Goal: Task Accomplishment & Management: Use online tool/utility

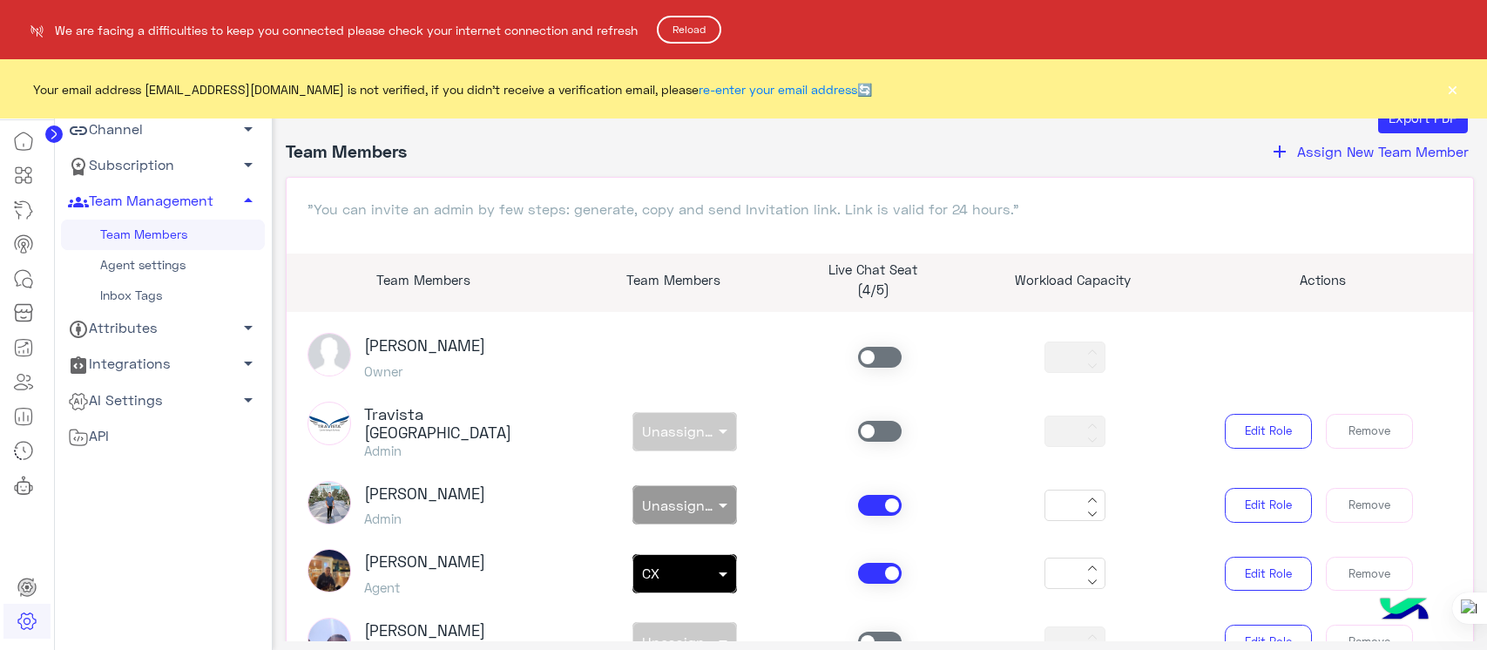
click at [686, 22] on button "Reload" at bounding box center [689, 30] width 64 height 28
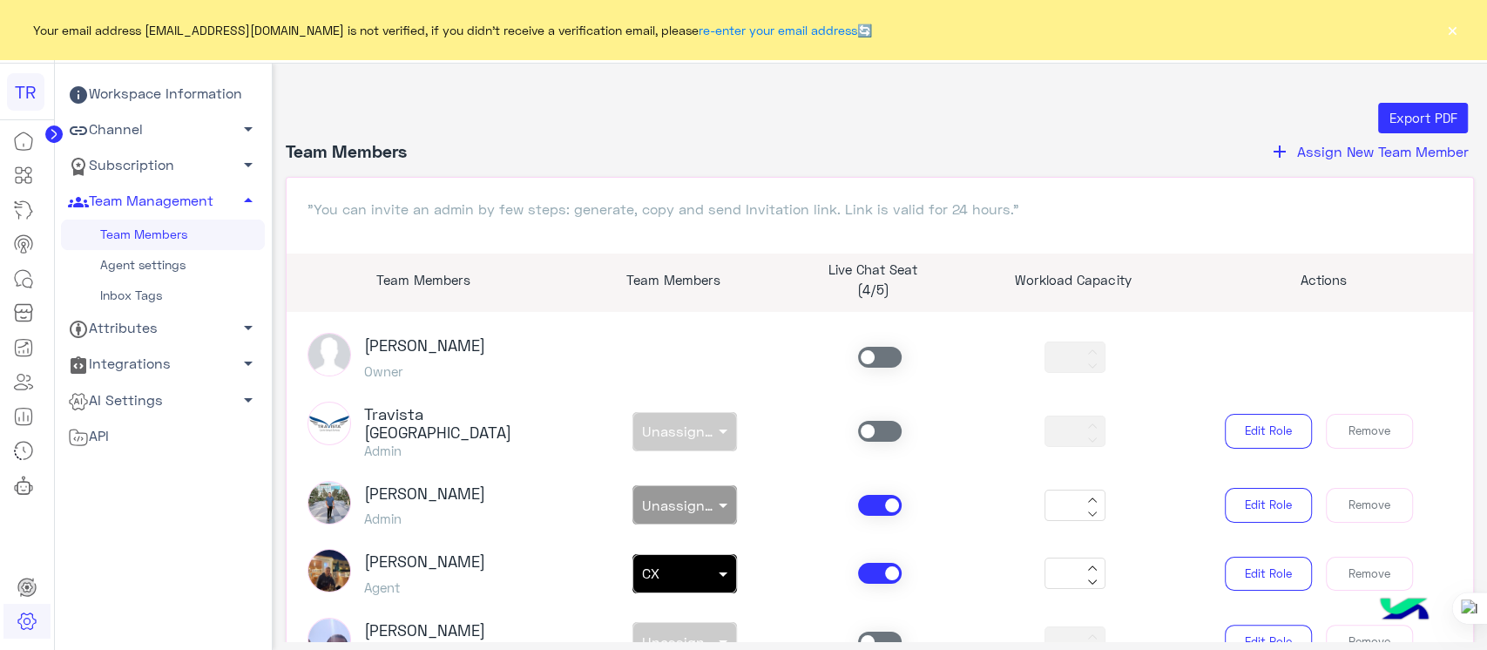
click at [1446, 24] on button "×" at bounding box center [1452, 29] width 17 height 17
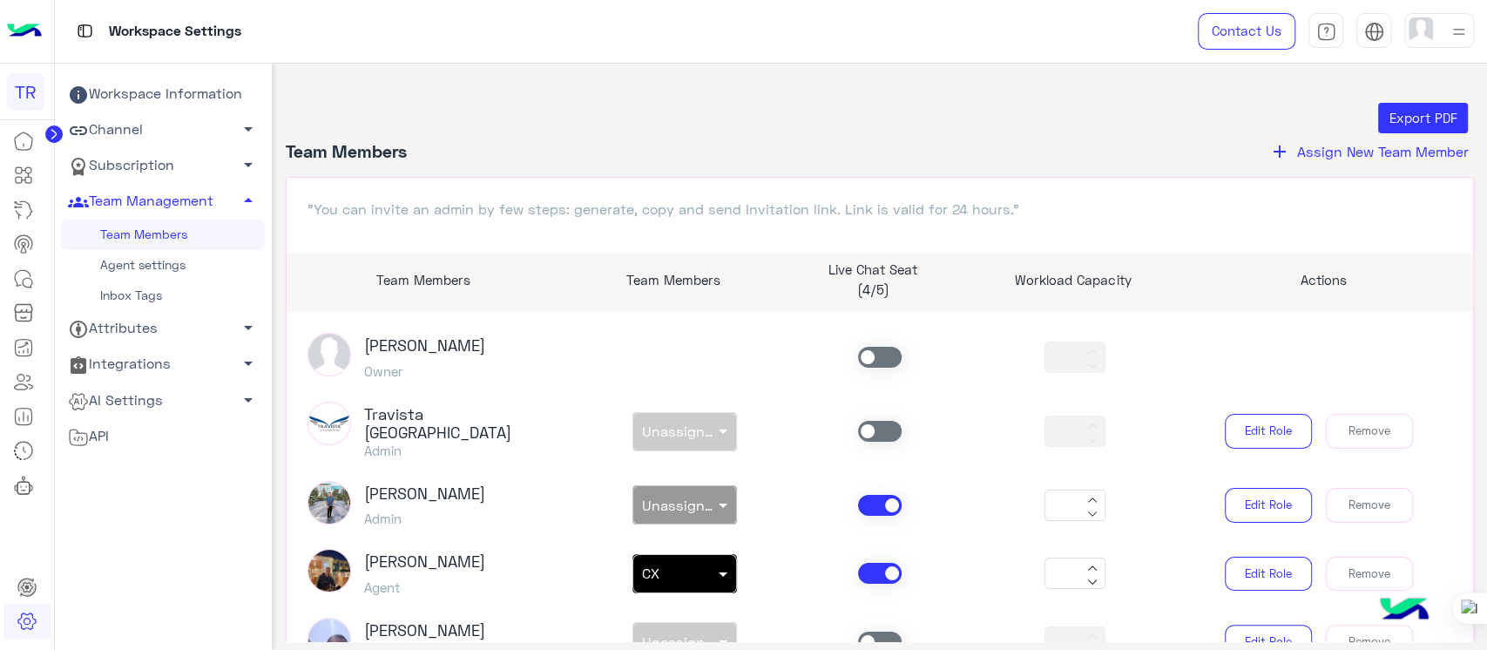
click at [28, 33] on img at bounding box center [24, 31] width 35 height 37
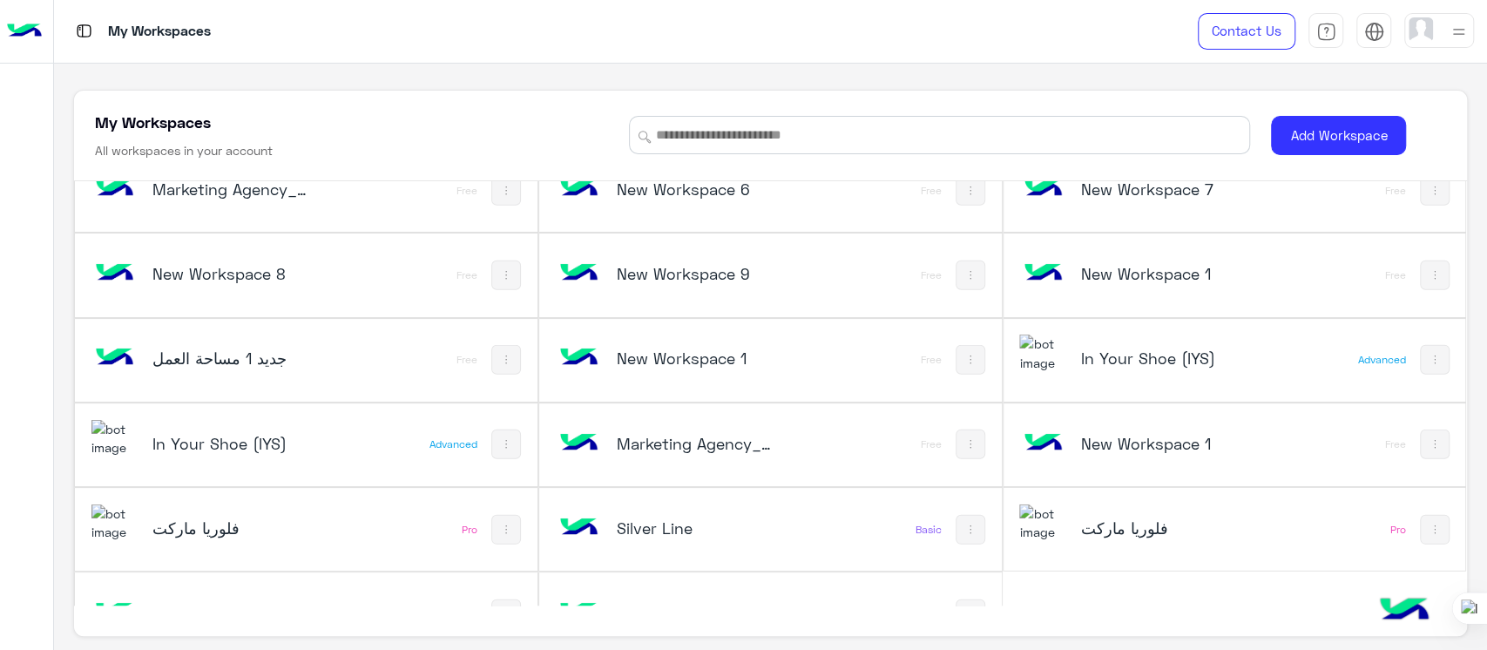
scroll to position [3464, 0]
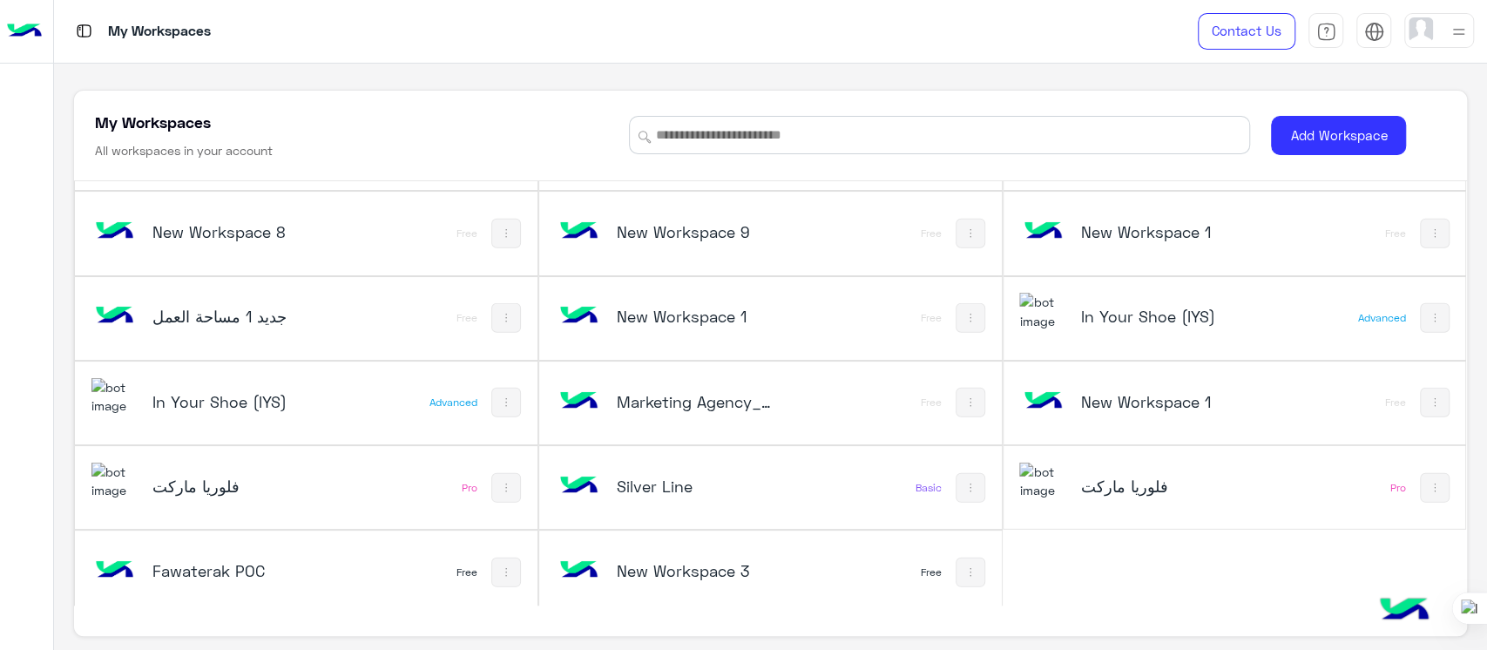
click at [724, 55] on div "My Workspaces" at bounding box center [532, 31] width 956 height 63
click at [795, 74] on div "My Workspaces All workspaces in your account Add Workspace SABSRINAS Free Fashi…" at bounding box center [770, 357] width 1433 height 587
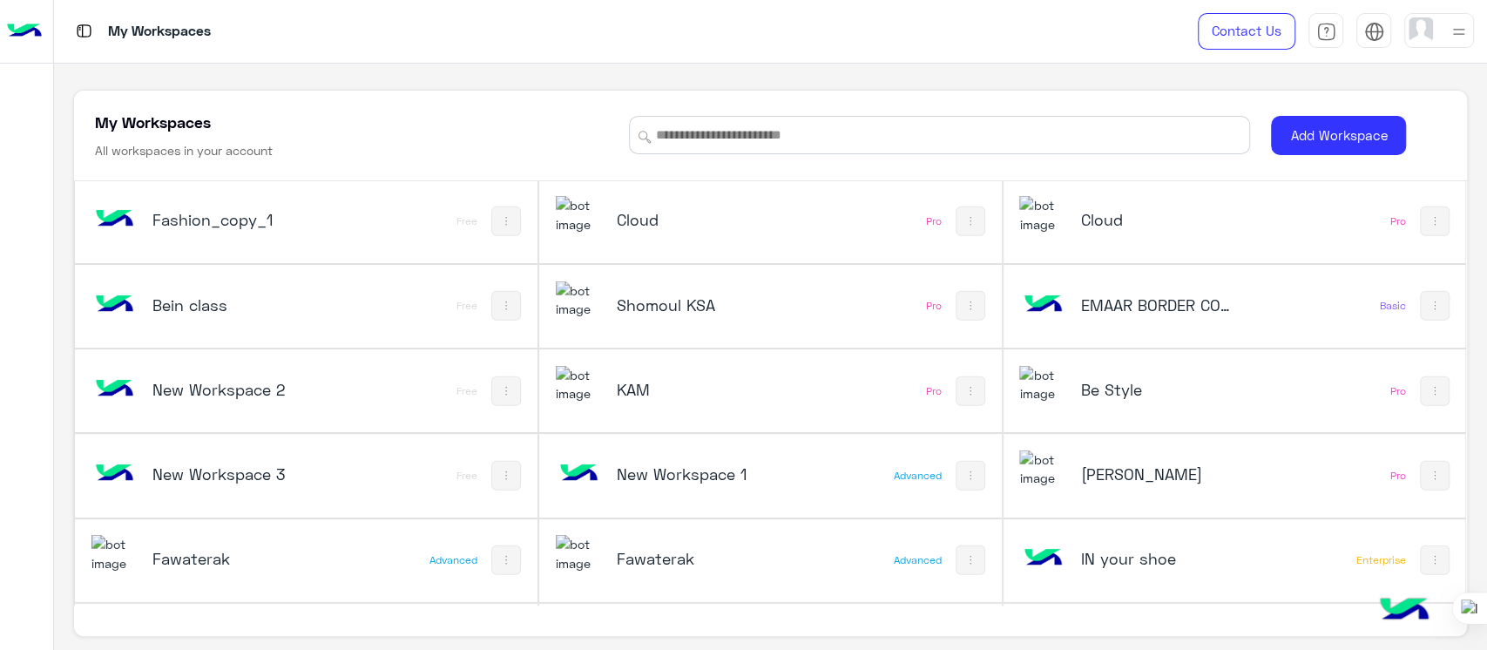
scroll to position [2884, 0]
click at [1028, 366] on img at bounding box center [1042, 383] width 47 height 37
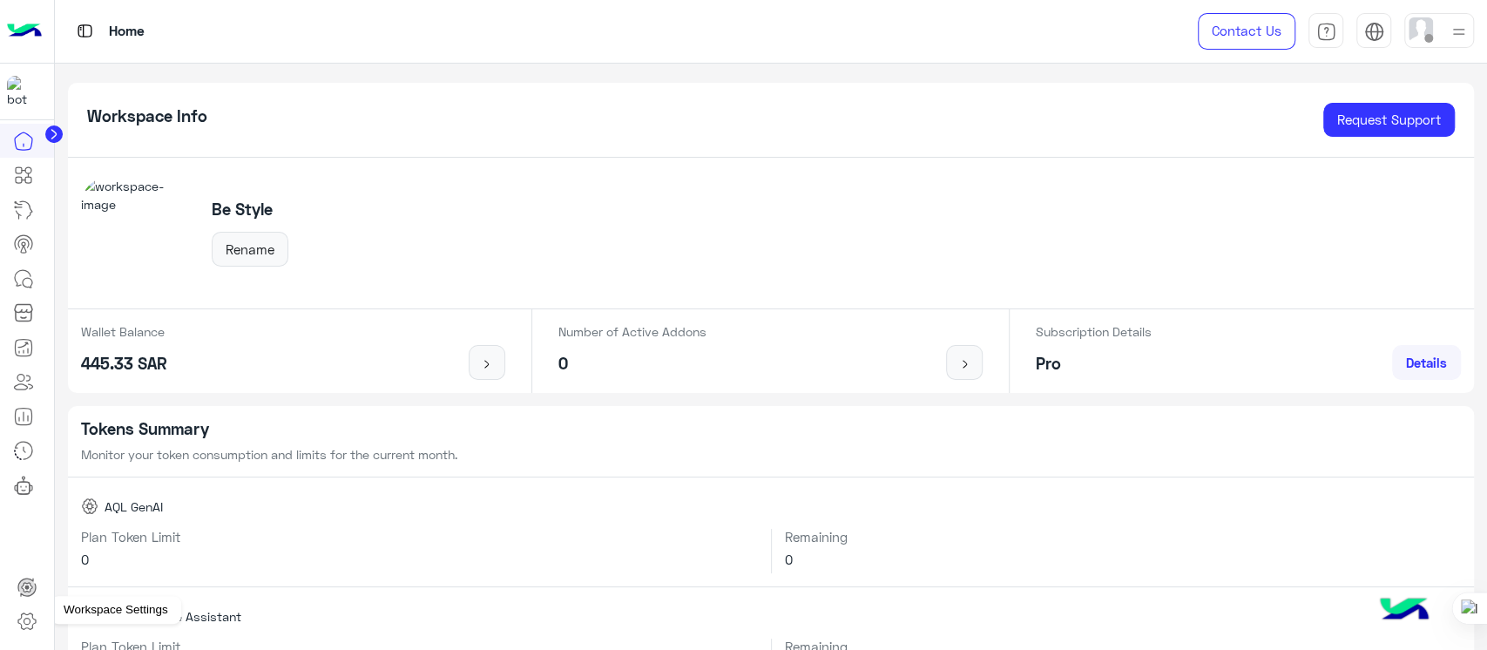
click at [35, 619] on icon at bounding box center [27, 621] width 21 height 21
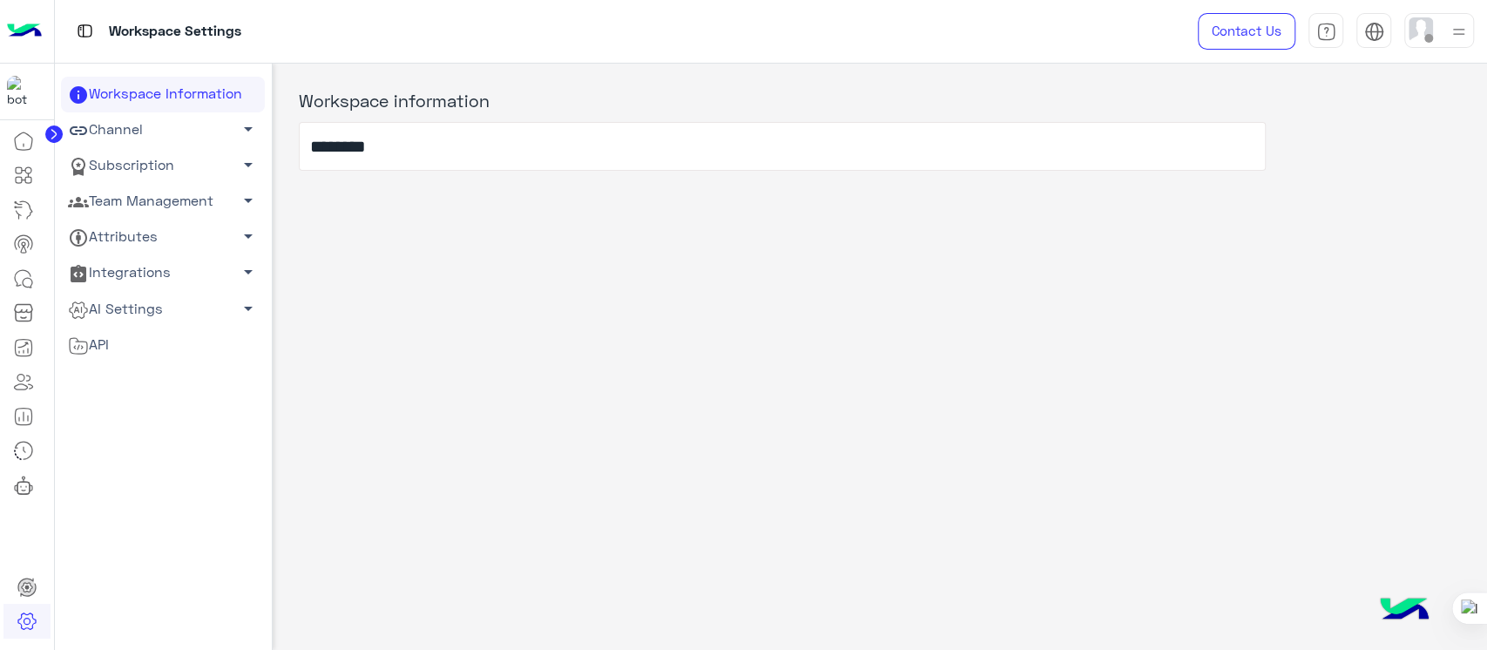
click at [135, 135] on link "Channel arrow_drop_down" at bounding box center [163, 130] width 204 height 36
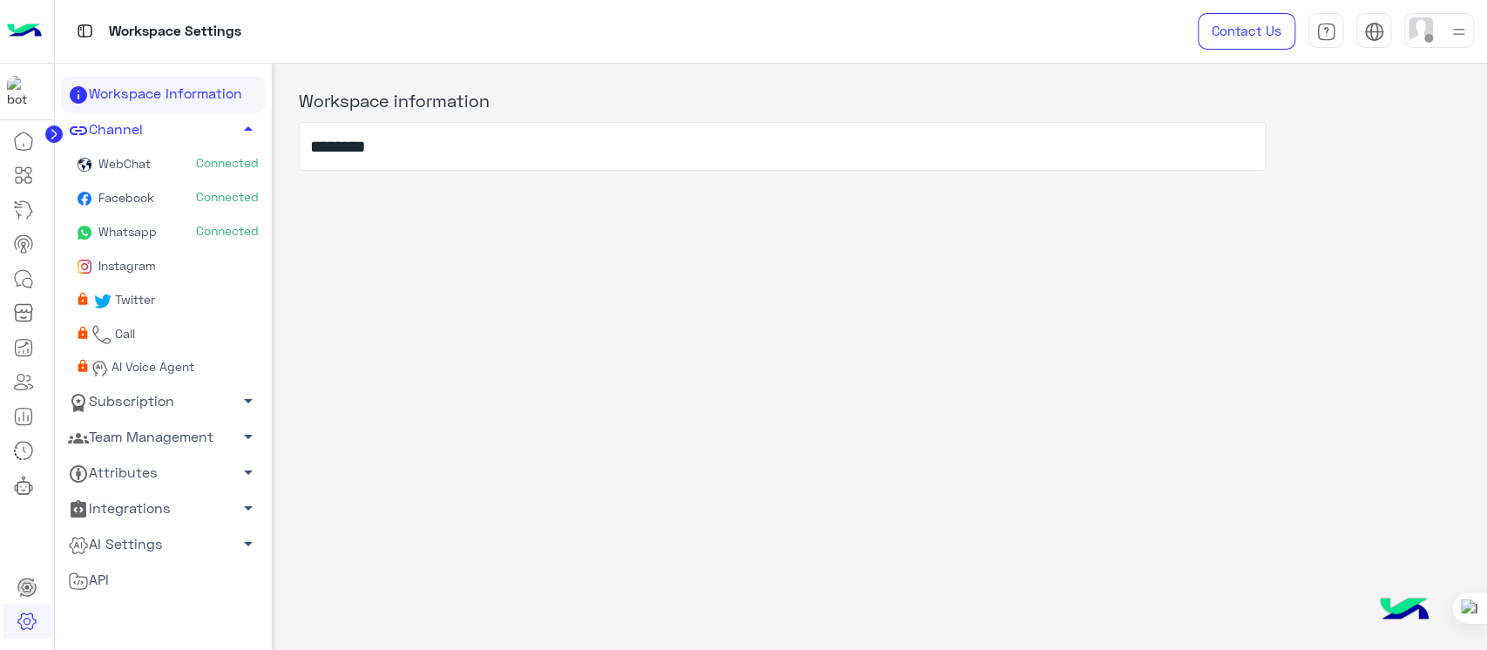
click at [141, 399] on link "Subscription arrow_drop_down" at bounding box center [163, 401] width 204 height 36
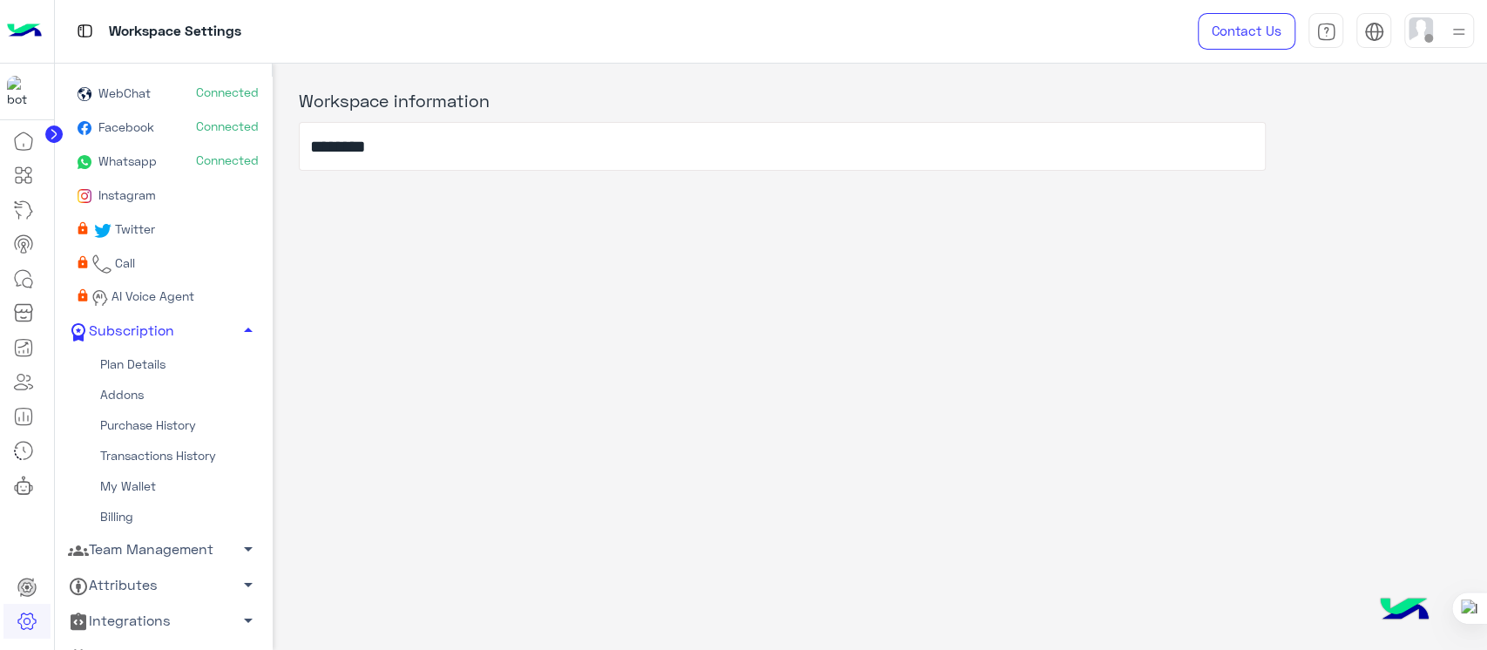
scroll to position [74, 0]
click at [107, 359] on link "Plan Details" at bounding box center [163, 360] width 204 height 30
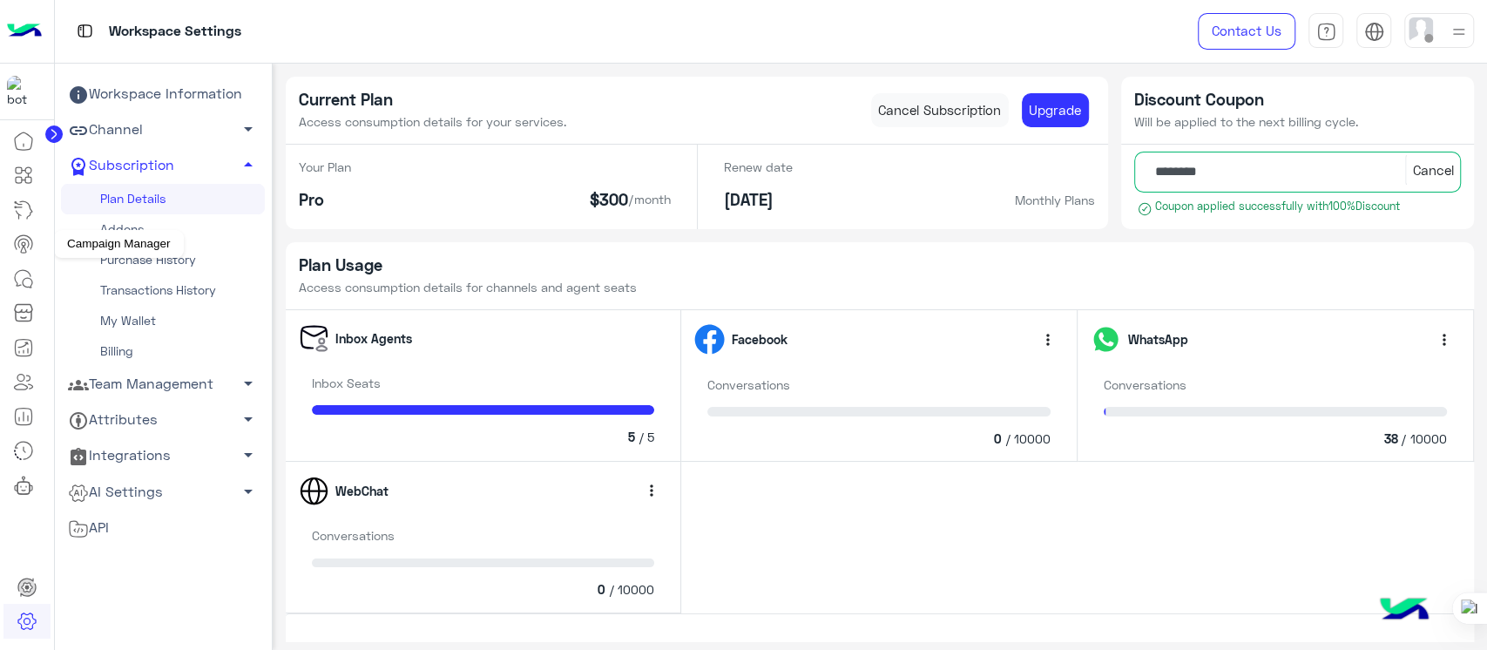
click at [19, 245] on icon at bounding box center [23, 243] width 21 height 21
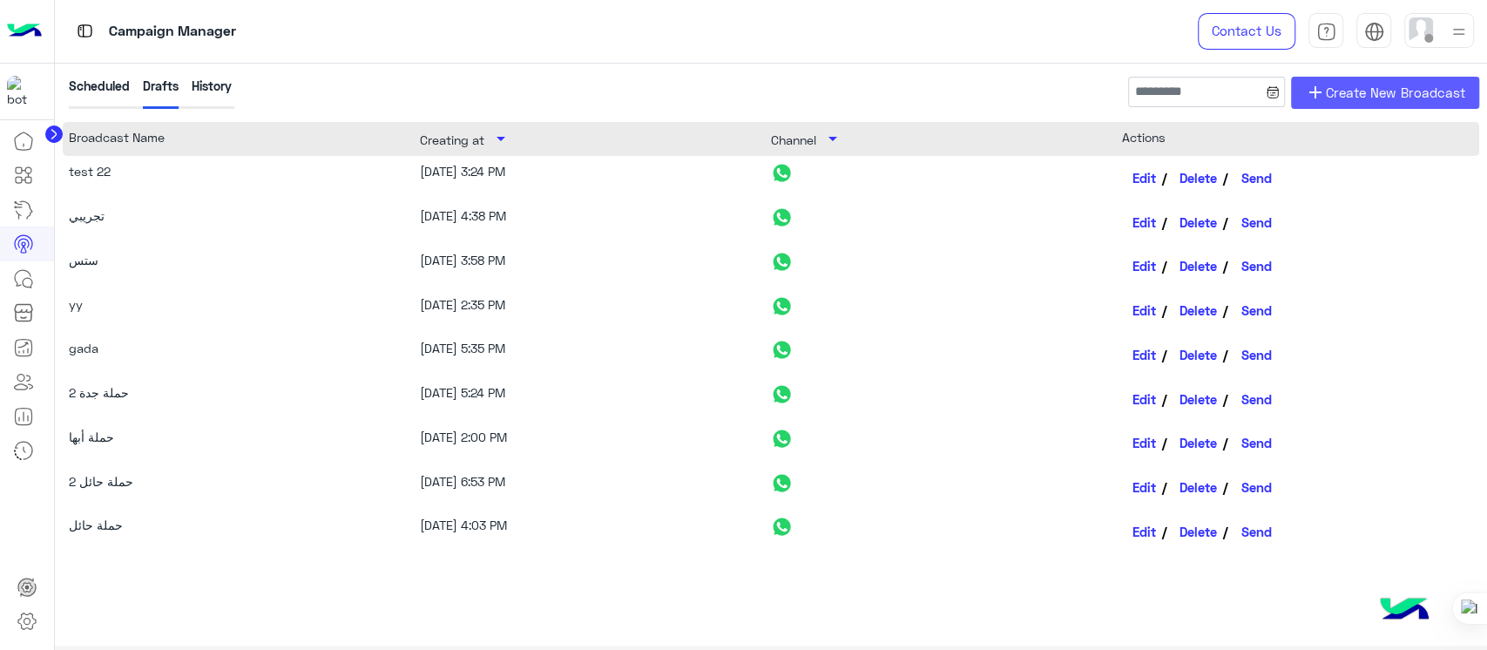
click at [1335, 103] on link "add Create New Broadcast" at bounding box center [1385, 93] width 188 height 32
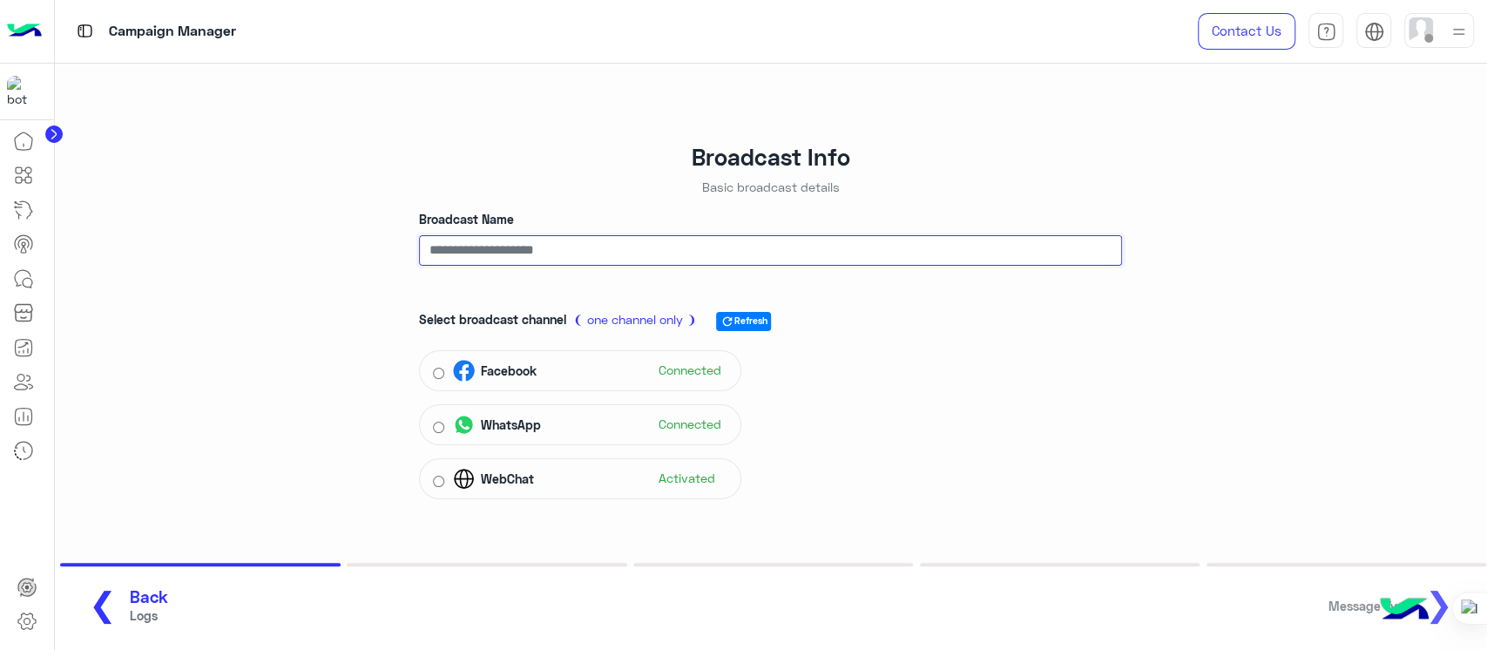
click at [606, 247] on input "Broadcast Name" at bounding box center [770, 250] width 703 height 31
type input "***"
click at [1436, 589] on span "❯" at bounding box center [1439, 603] width 28 height 39
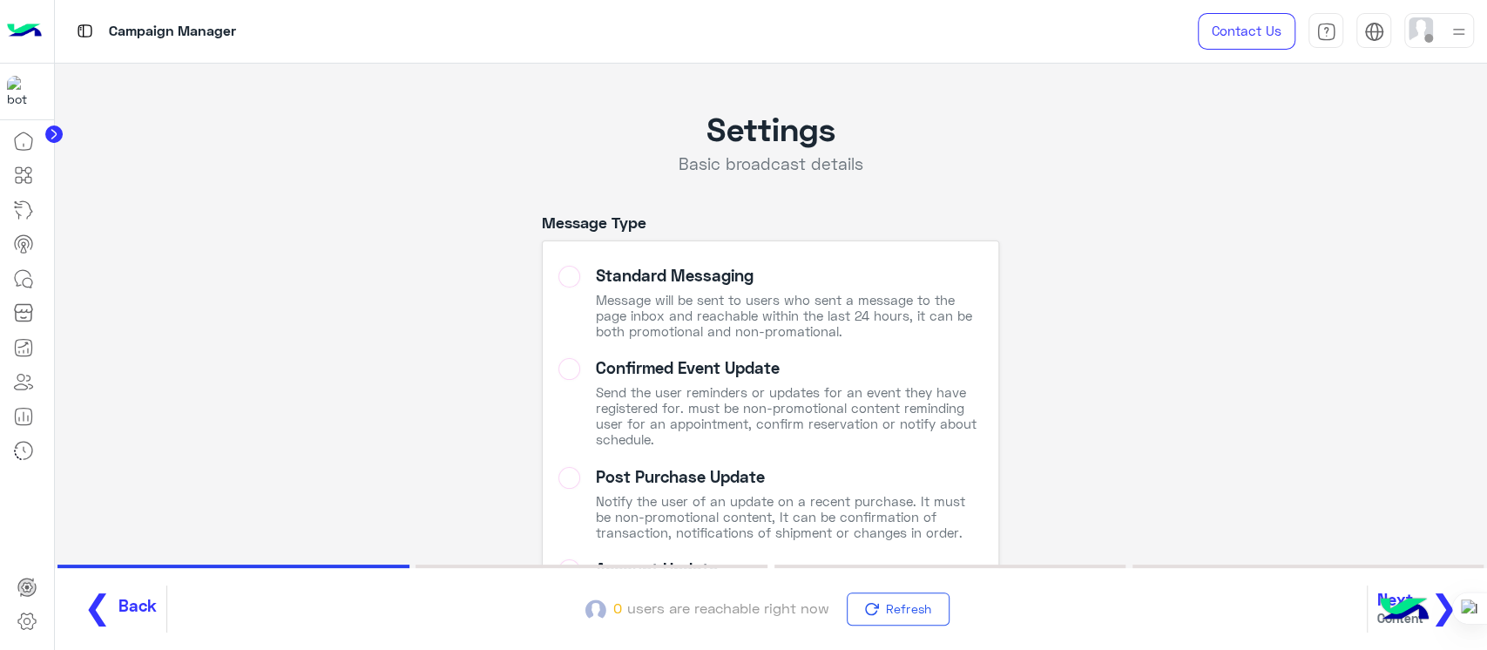
click at [129, 596] on span "Back" at bounding box center [137, 606] width 38 height 20
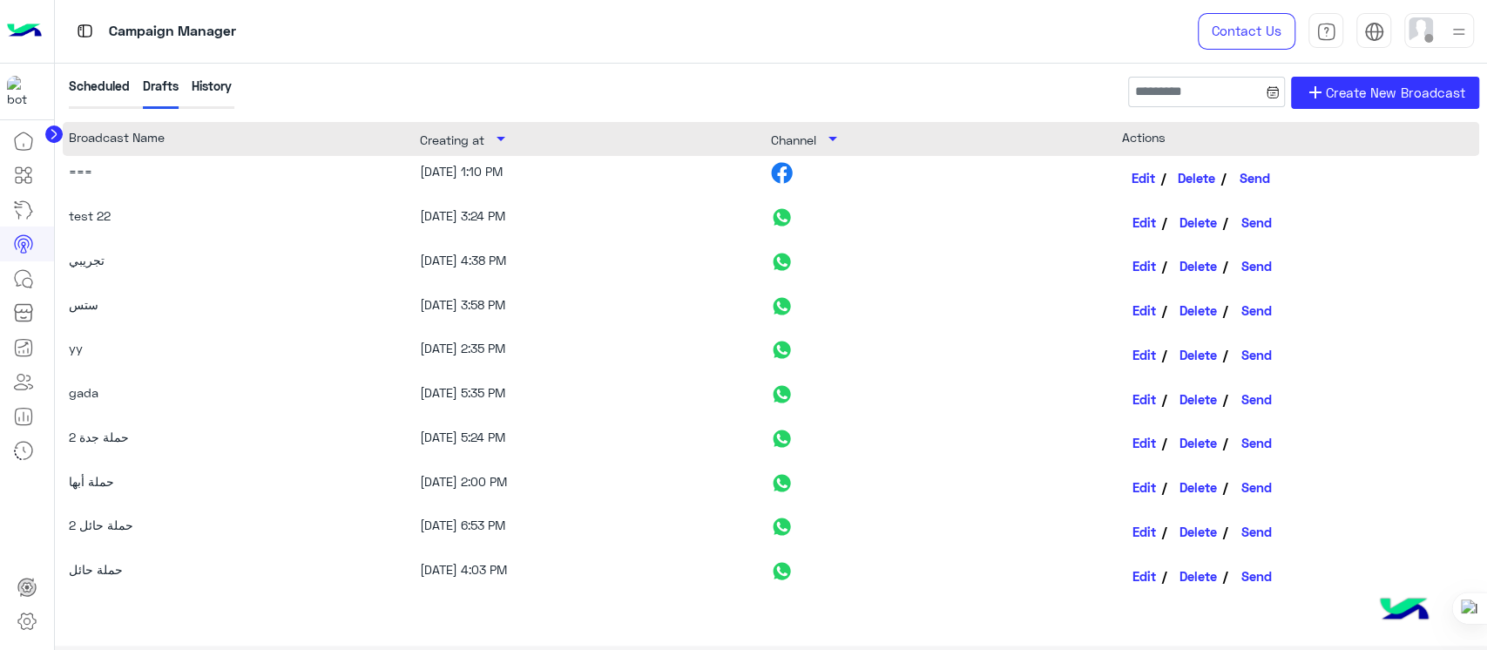
click at [1134, 172] on link "Edit" at bounding box center [1144, 178] width 45 height 30
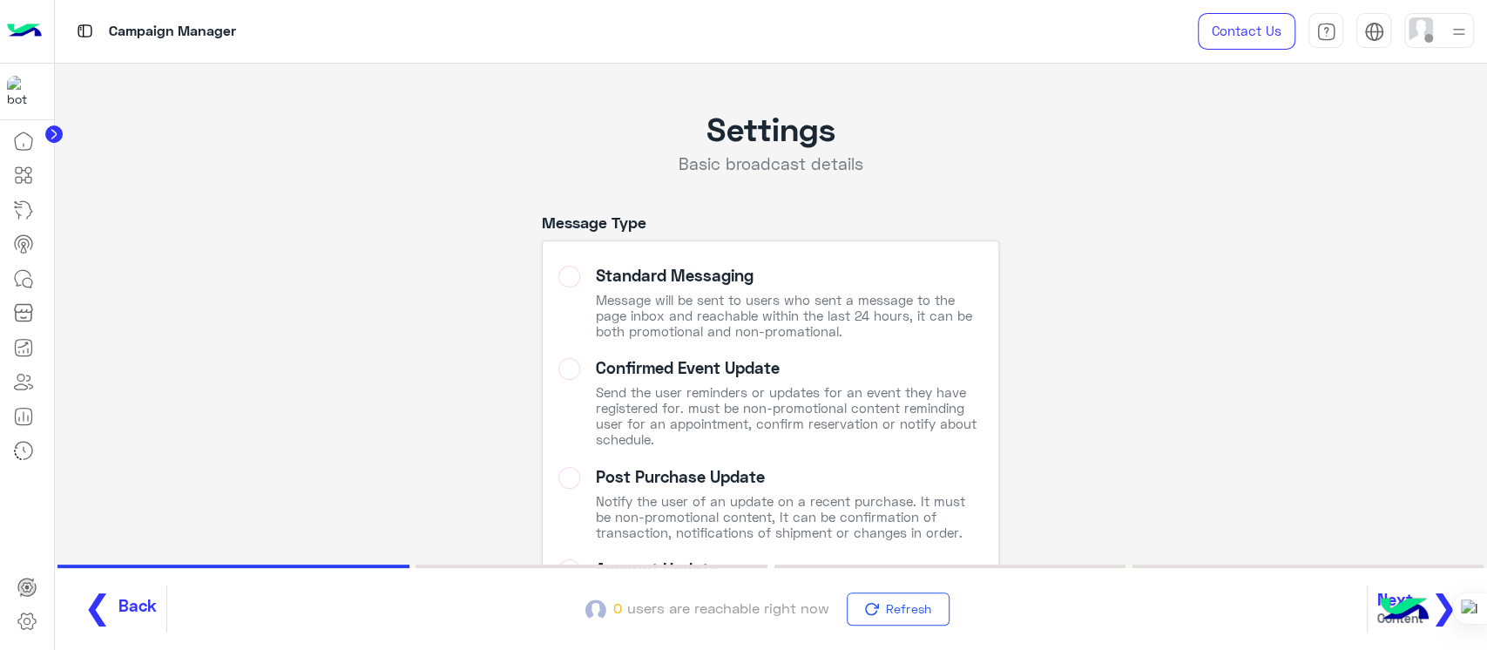
click at [91, 609] on span "❮" at bounding box center [98, 605] width 28 height 39
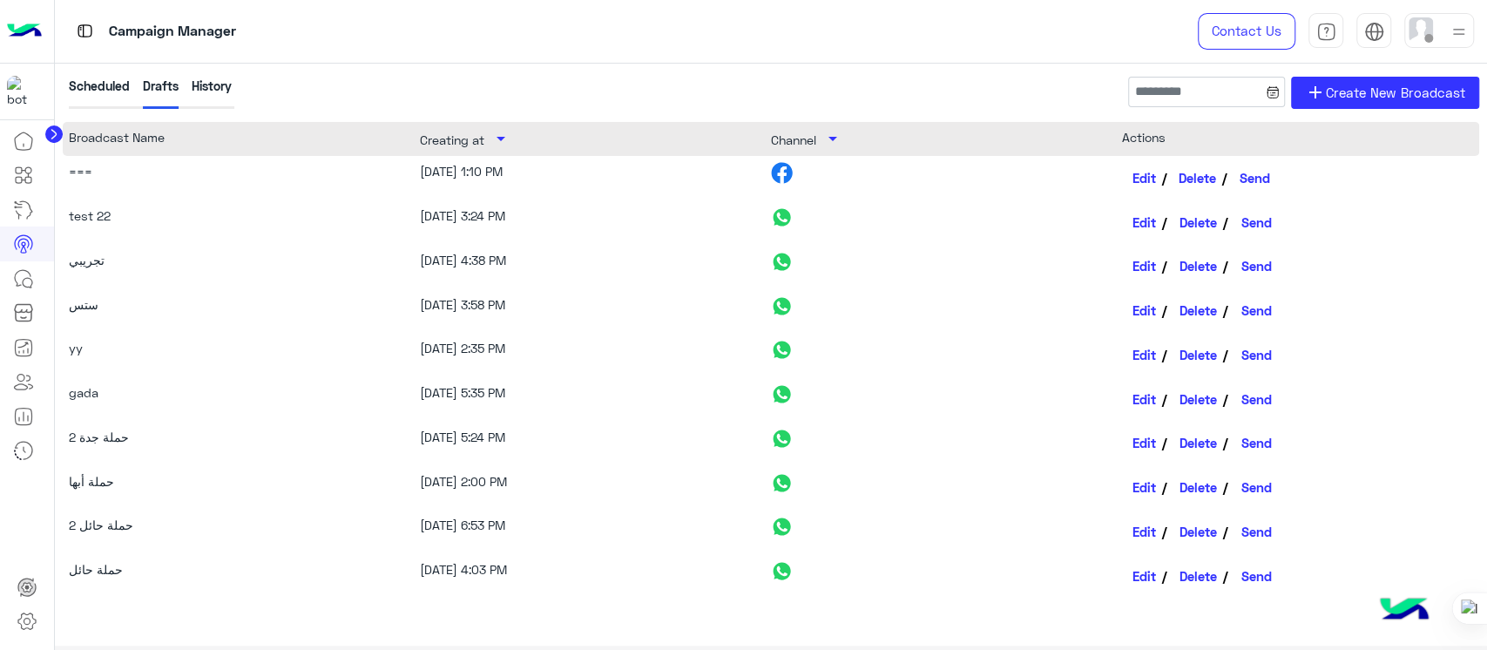
click at [1197, 182] on button "Delete" at bounding box center [1198, 178] width 59 height 30
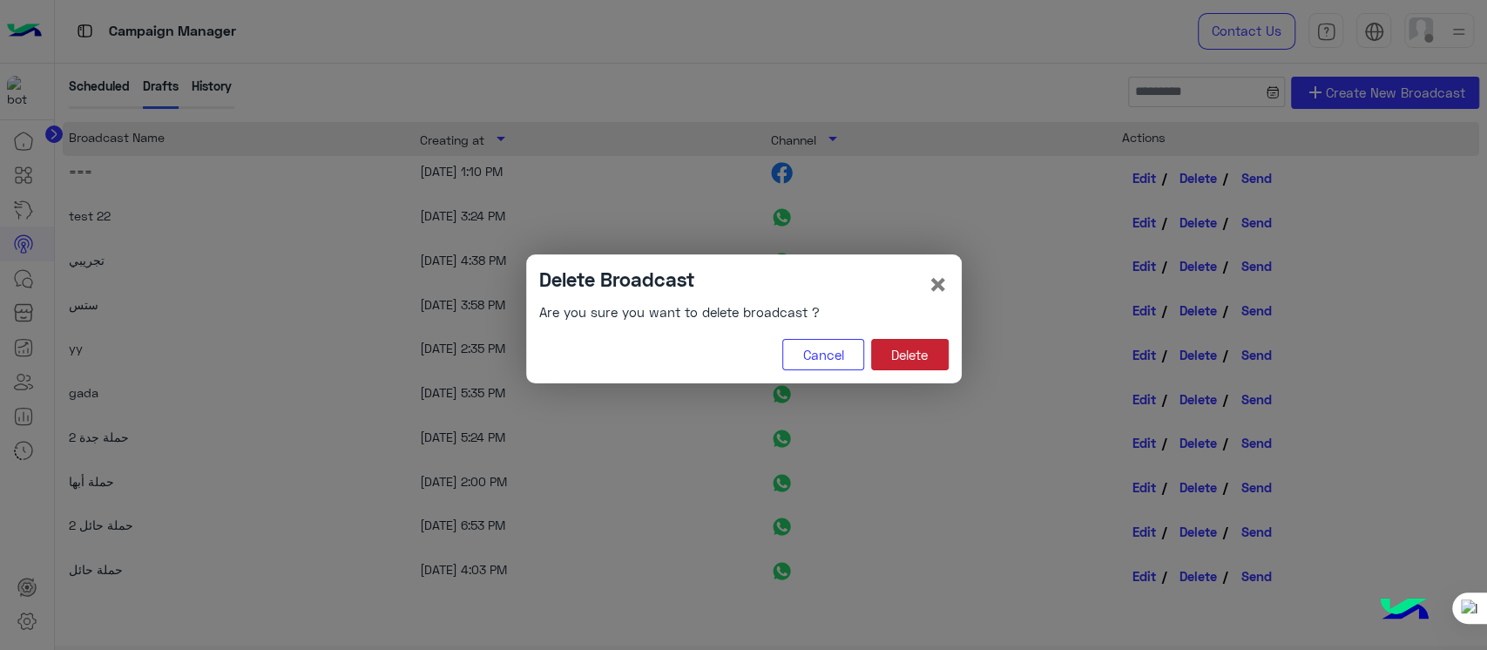
click at [910, 345] on button "Delete" at bounding box center [910, 354] width 78 height 31
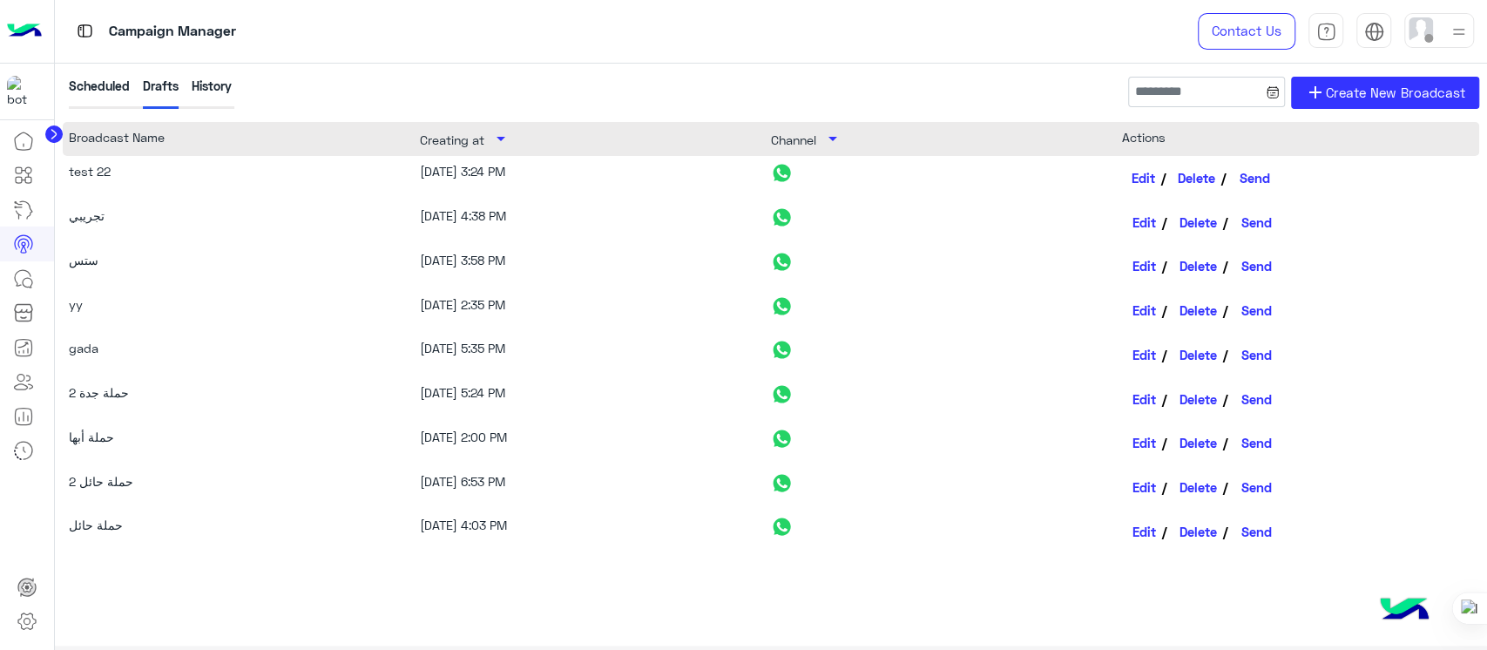
click at [1146, 175] on link "Edit" at bounding box center [1144, 178] width 45 height 30
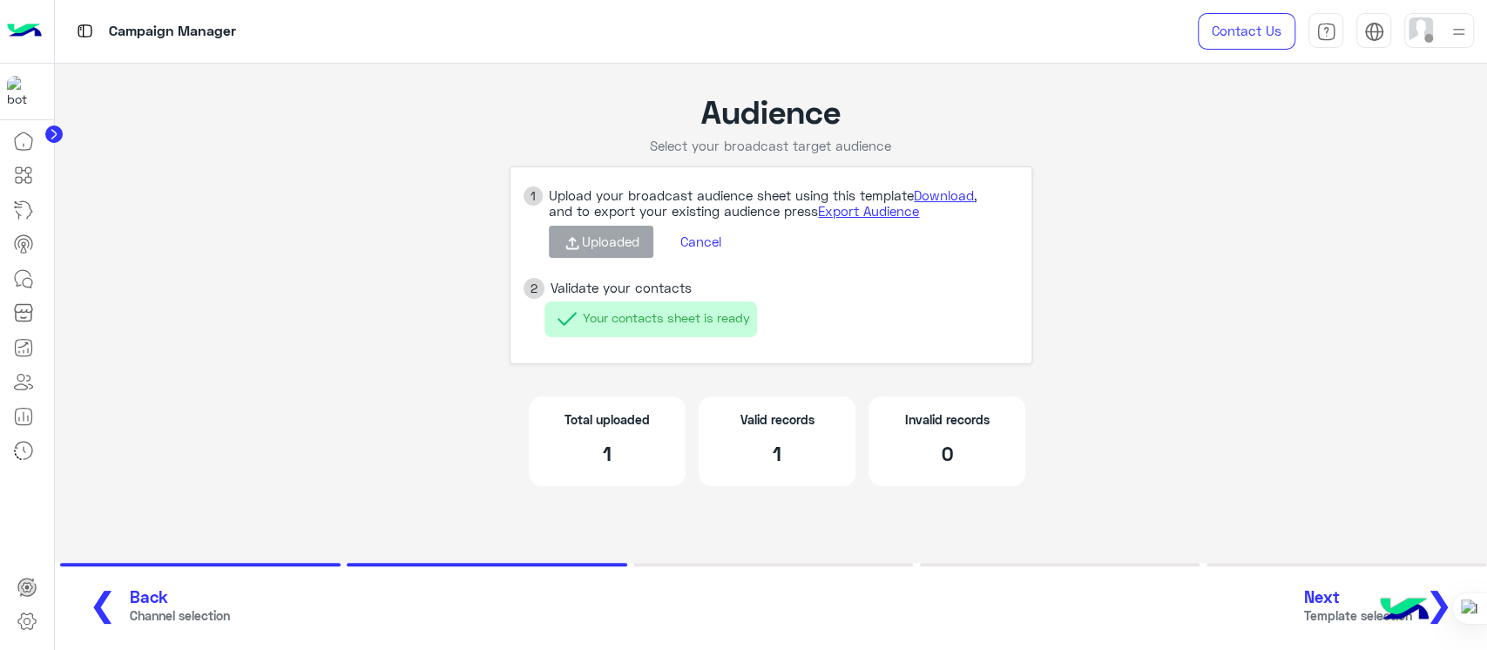
click at [1344, 599] on span "Next" at bounding box center [1358, 597] width 108 height 20
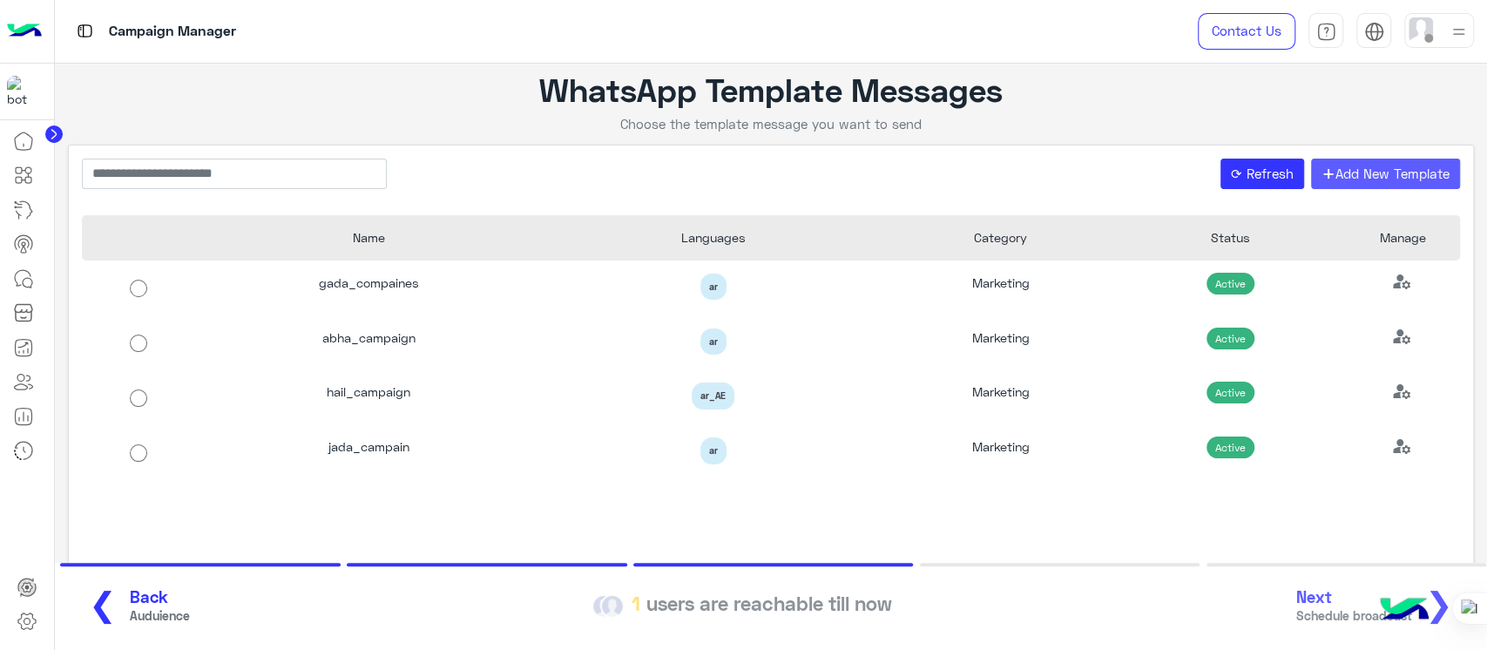
click at [1368, 171] on button "+ Add New Template" at bounding box center [1386, 174] width 150 height 31
click at [51, 131] on circle at bounding box center [53, 133] width 17 height 17
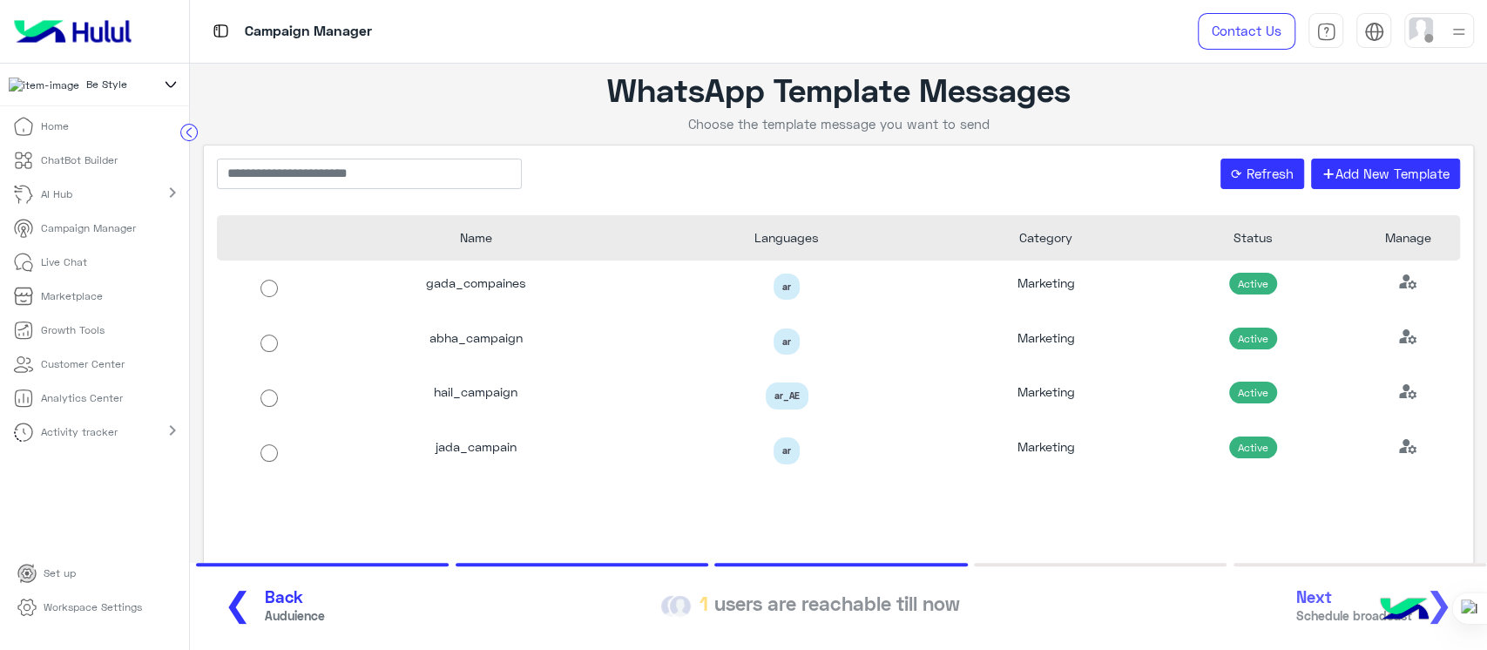
click at [163, 93] on icon at bounding box center [170, 84] width 19 height 21
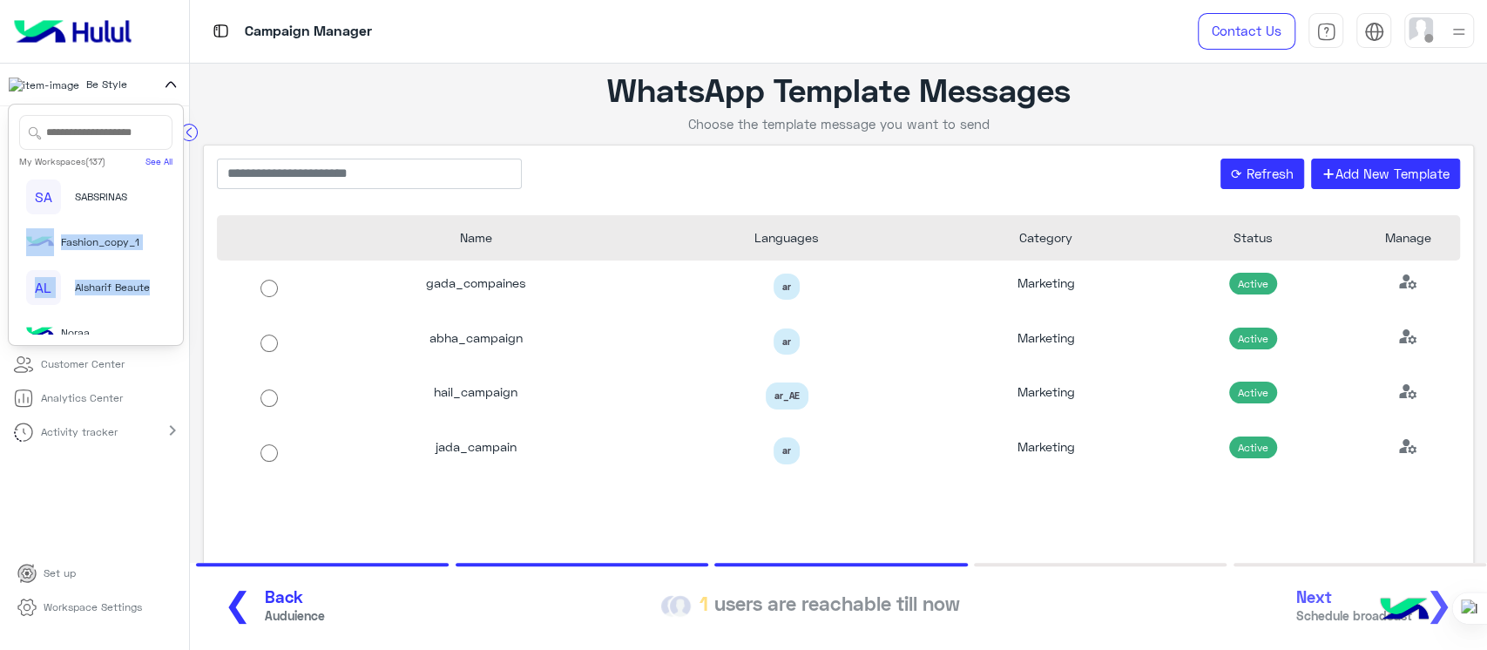
drag, startPoint x: 172, startPoint y: 186, endPoint x: 150, endPoint y: 300, distance: 116.2
click at [150, 300] on div "SA SABSRINAS Fashion_copy_1 AL Alsharif Beaute Noraa FO Food delivery interacti…" at bounding box center [95, 253] width 153 height 162
click at [240, 180] on input "search" at bounding box center [369, 174] width 305 height 31
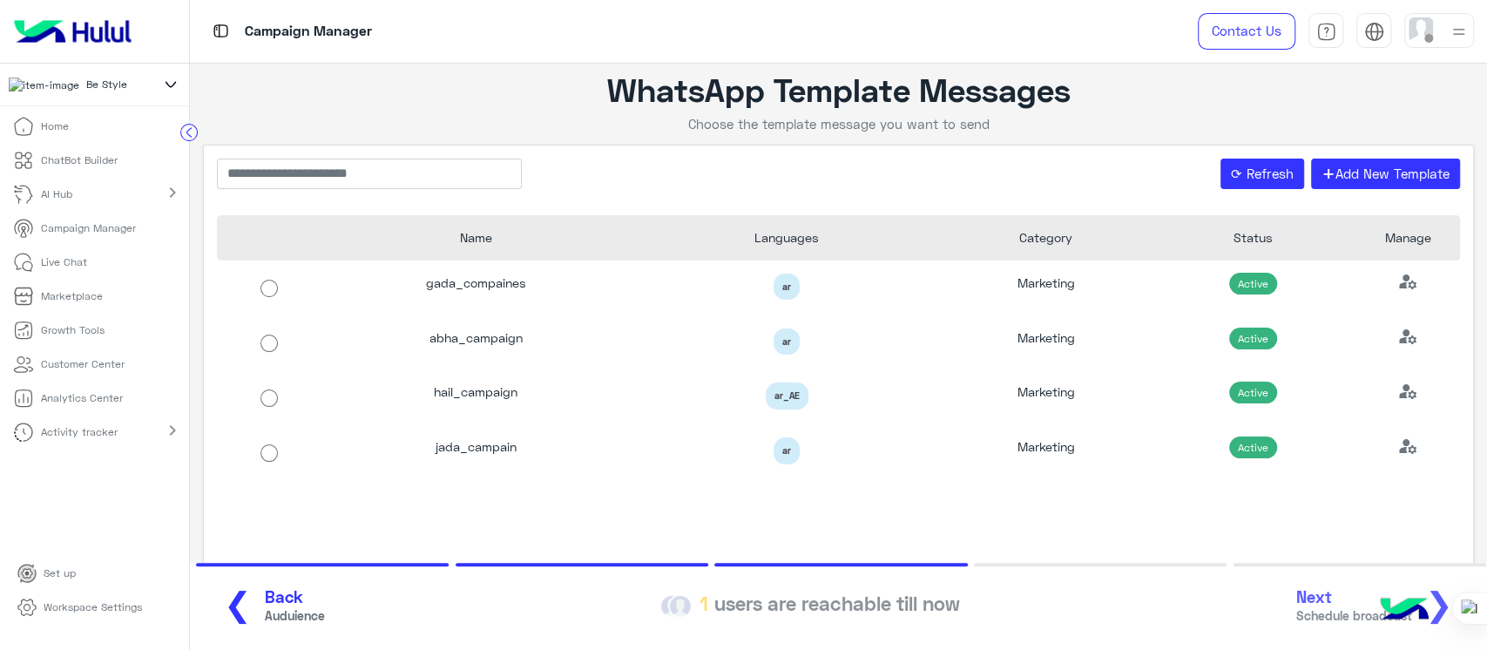
click at [163, 85] on icon at bounding box center [170, 84] width 19 height 21
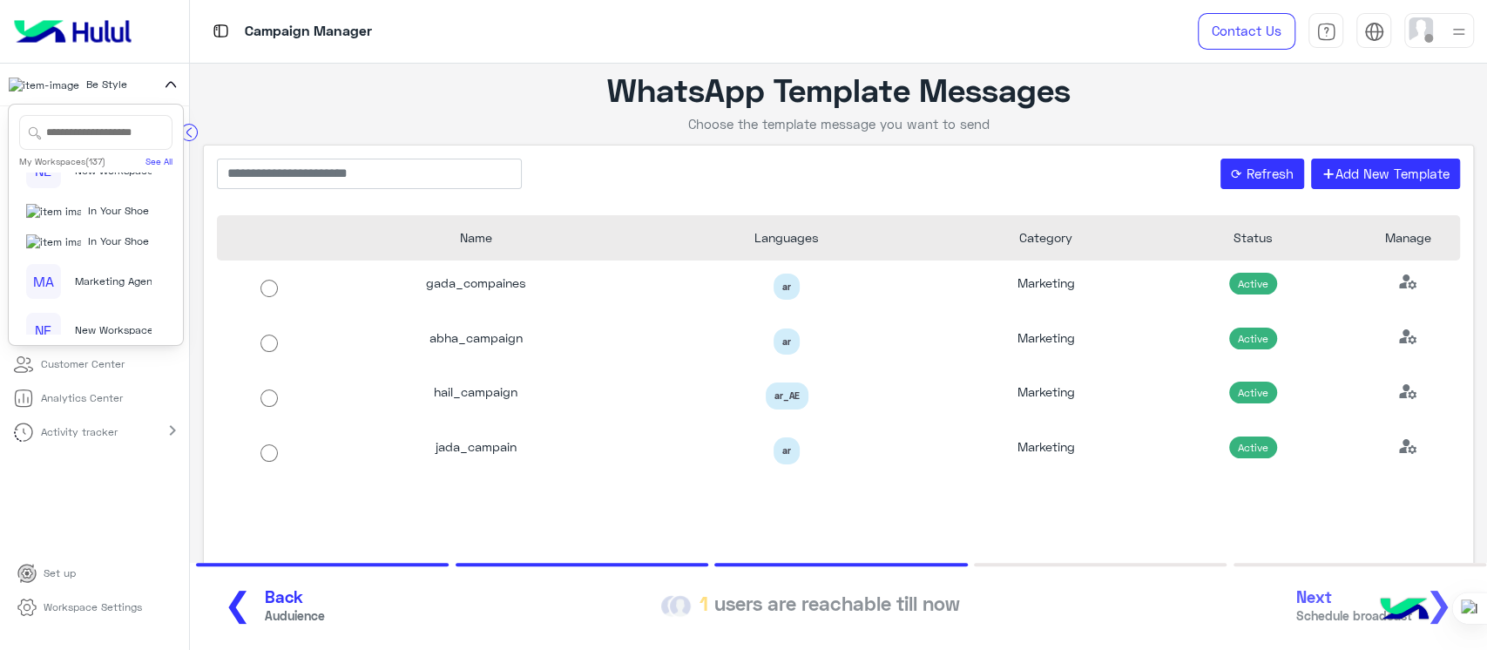
scroll to position [6300, 0]
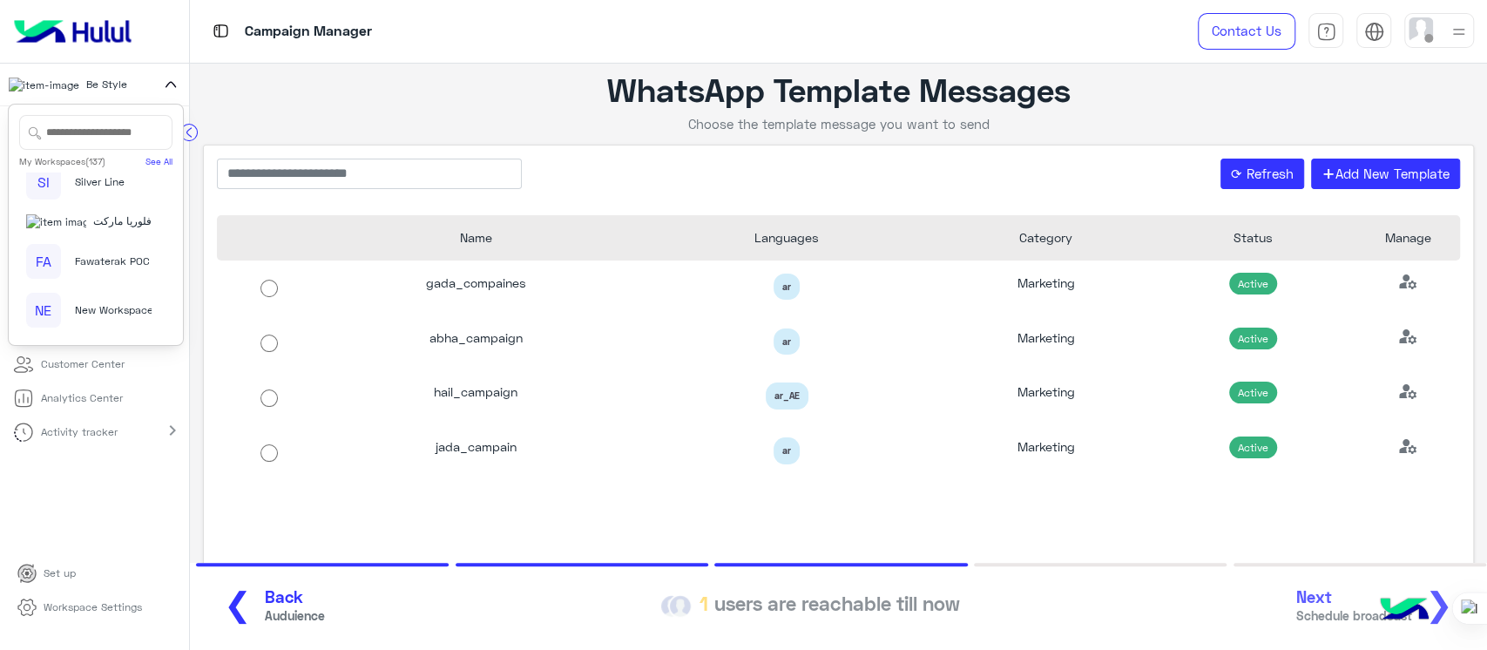
click at [56, 223] on div "فلوريا ماركت" at bounding box center [88, 221] width 125 height 17
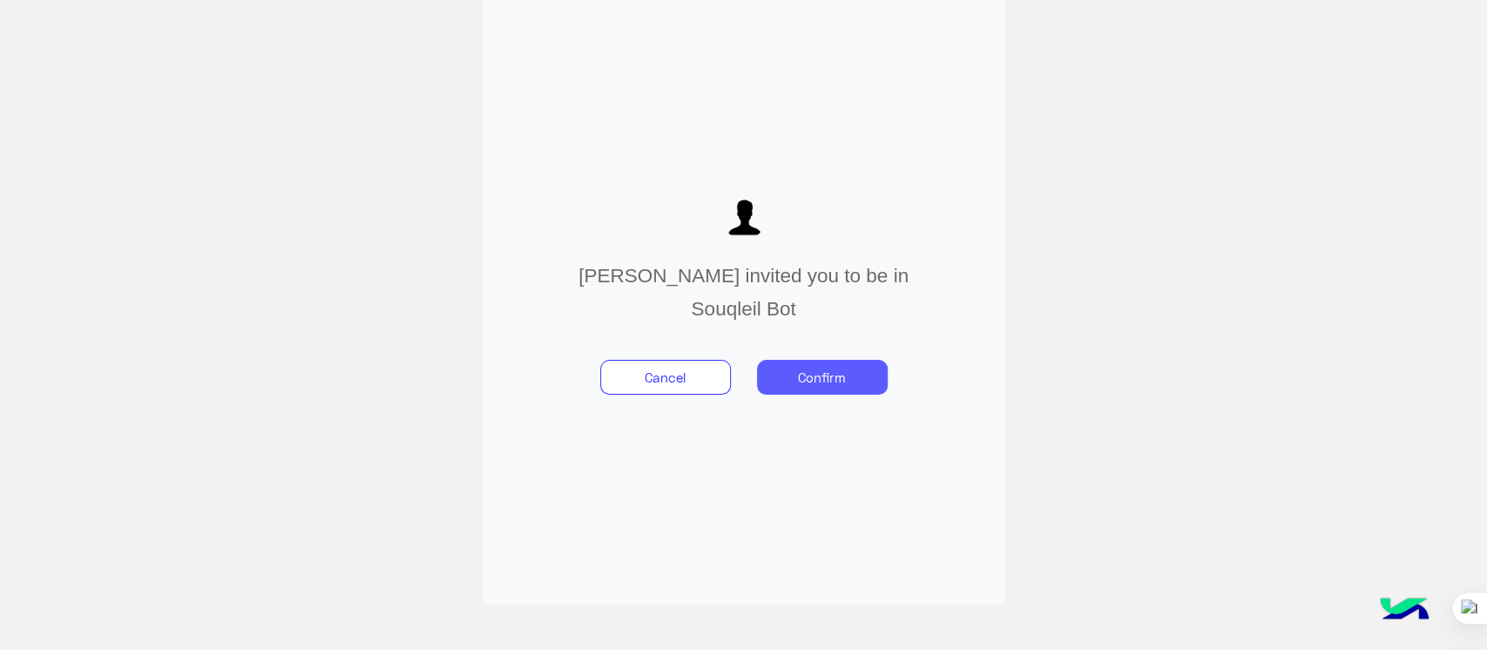
click at [793, 372] on button "Confirm" at bounding box center [822, 377] width 131 height 35
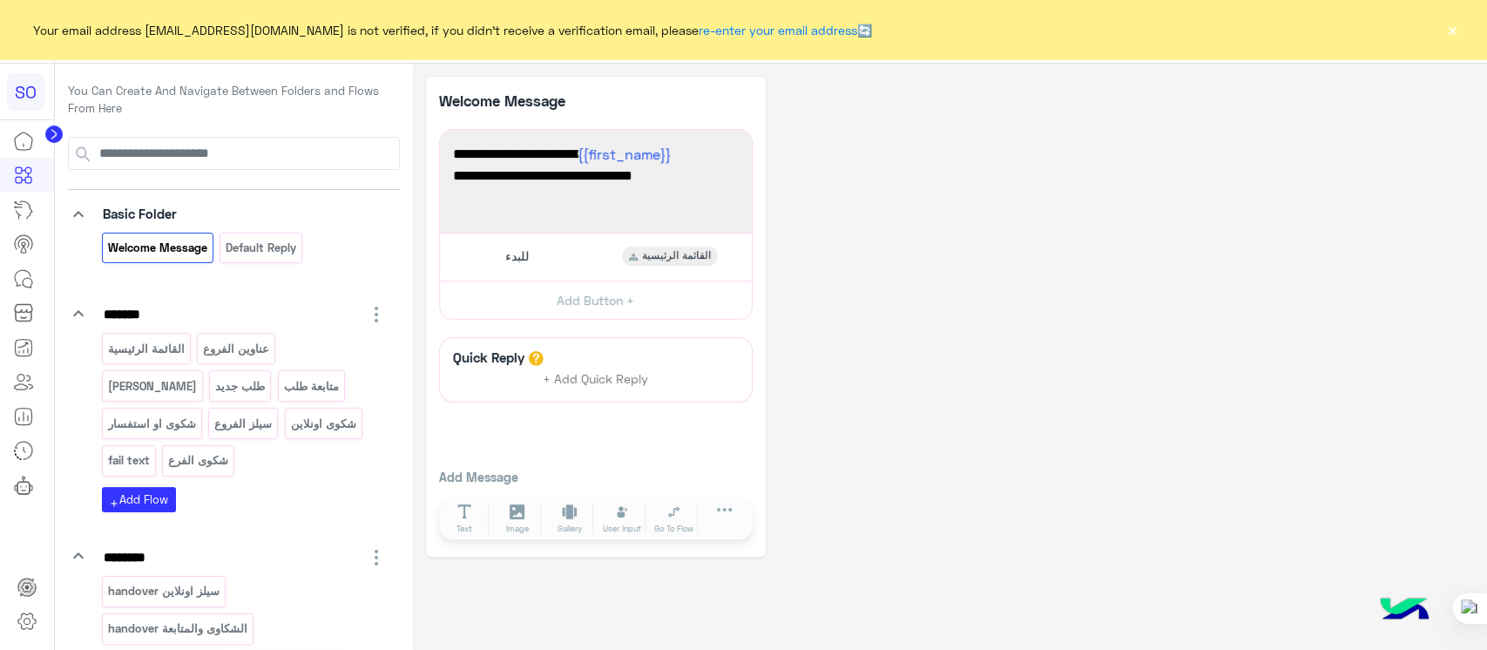
click at [1450, 26] on button "×" at bounding box center [1452, 29] width 17 height 17
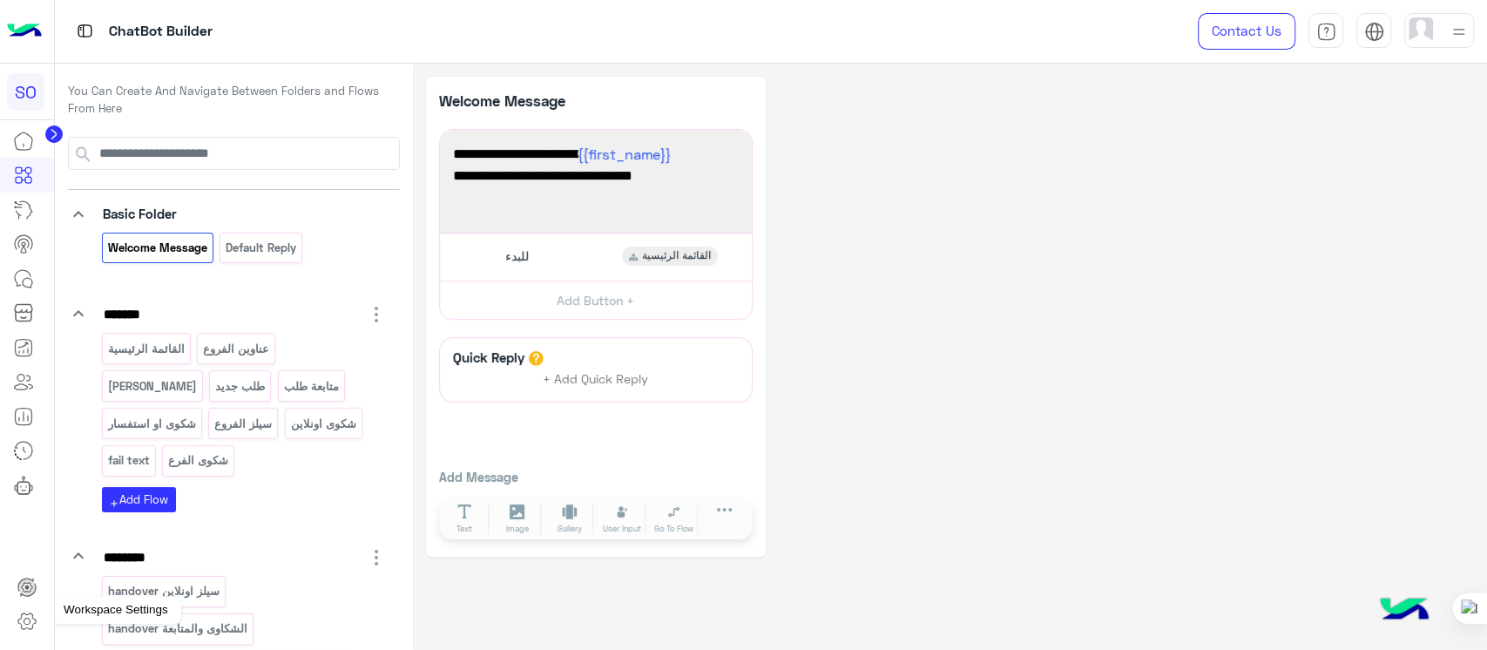
click at [24, 619] on icon at bounding box center [27, 622] width 6 height 6
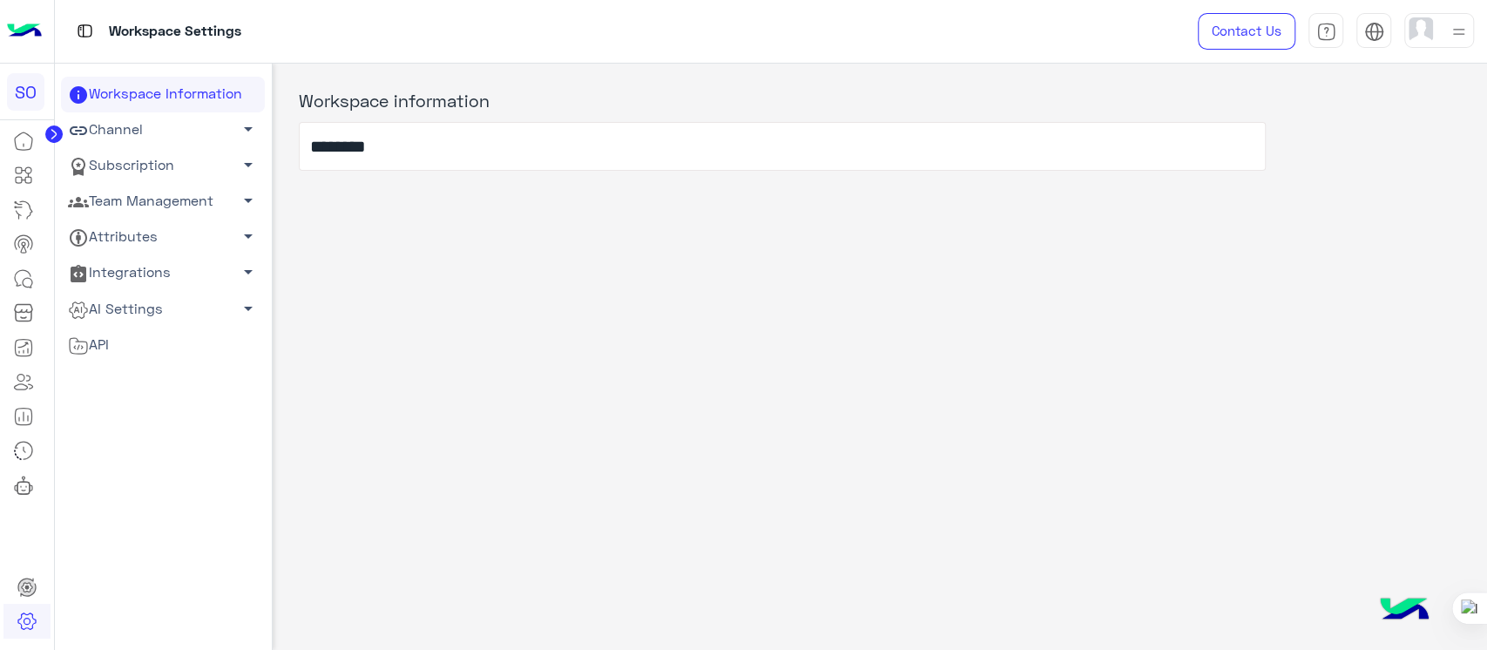
click at [48, 129] on circle at bounding box center [53, 133] width 17 height 17
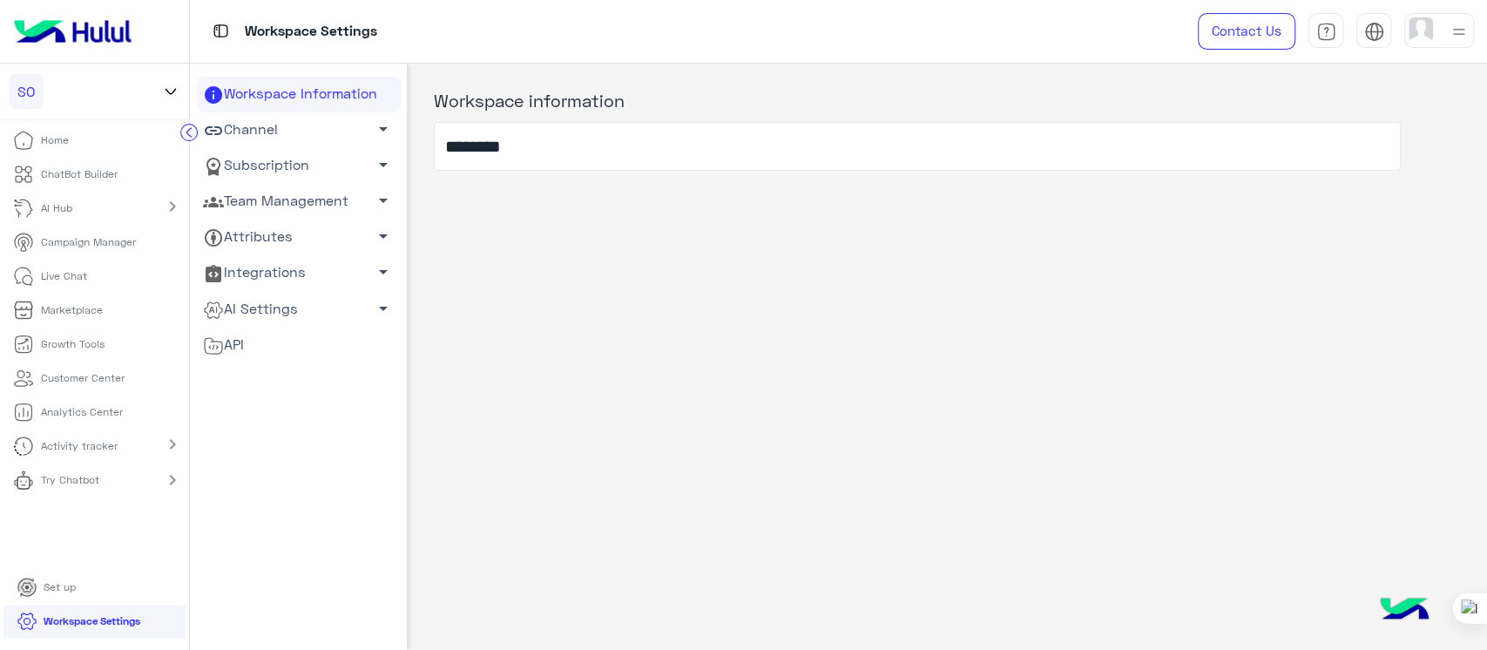
click at [166, 94] on icon at bounding box center [170, 91] width 19 height 21
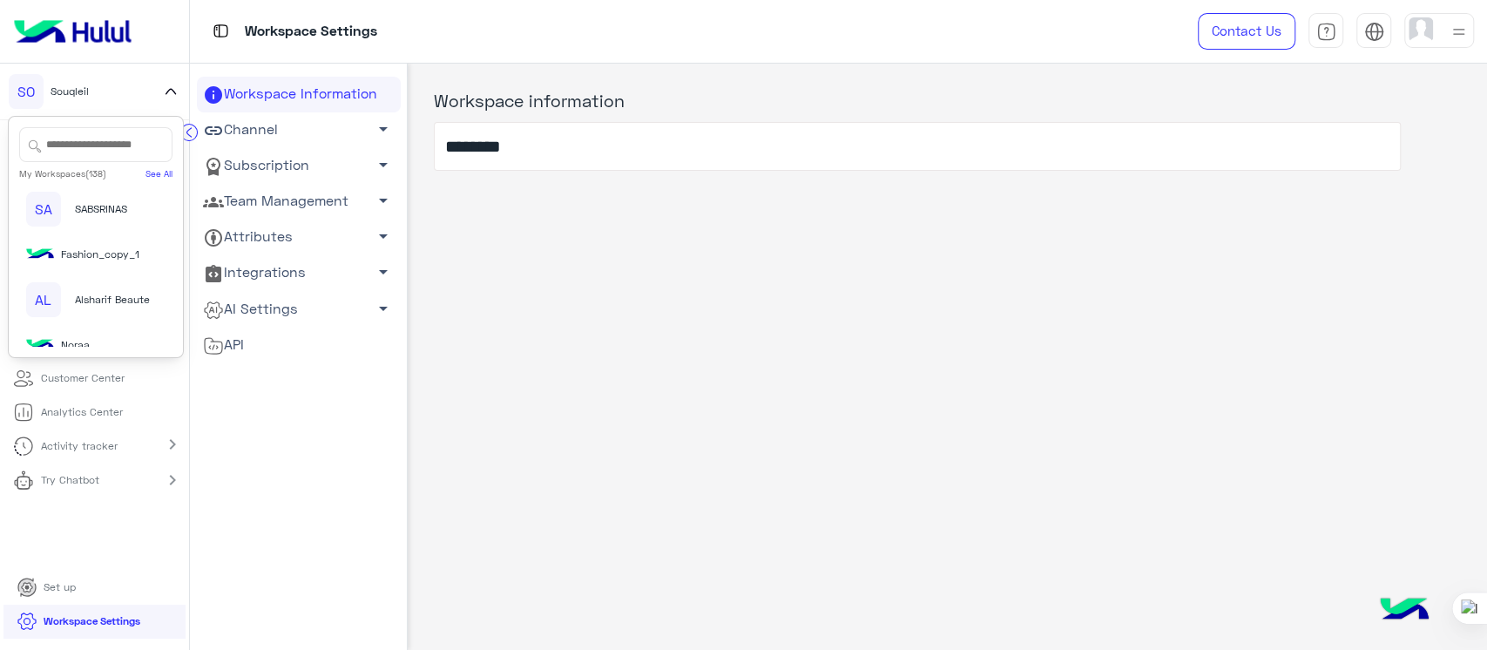
click at [85, 138] on input "text" at bounding box center [95, 144] width 153 height 35
type input "***"
click at [118, 330] on span "Fawaterak POC" at bounding box center [112, 323] width 75 height 16
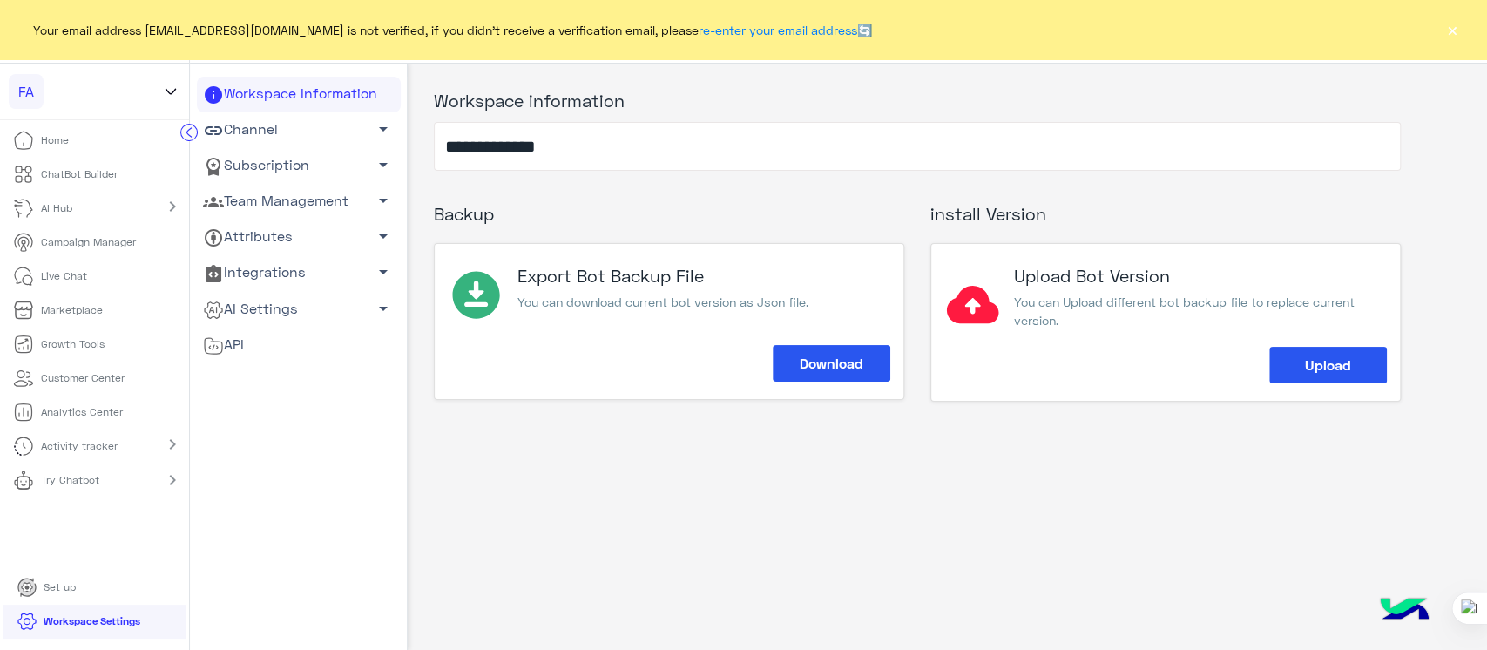
click at [59, 176] on p "ChatBot Builder" at bounding box center [79, 174] width 77 height 16
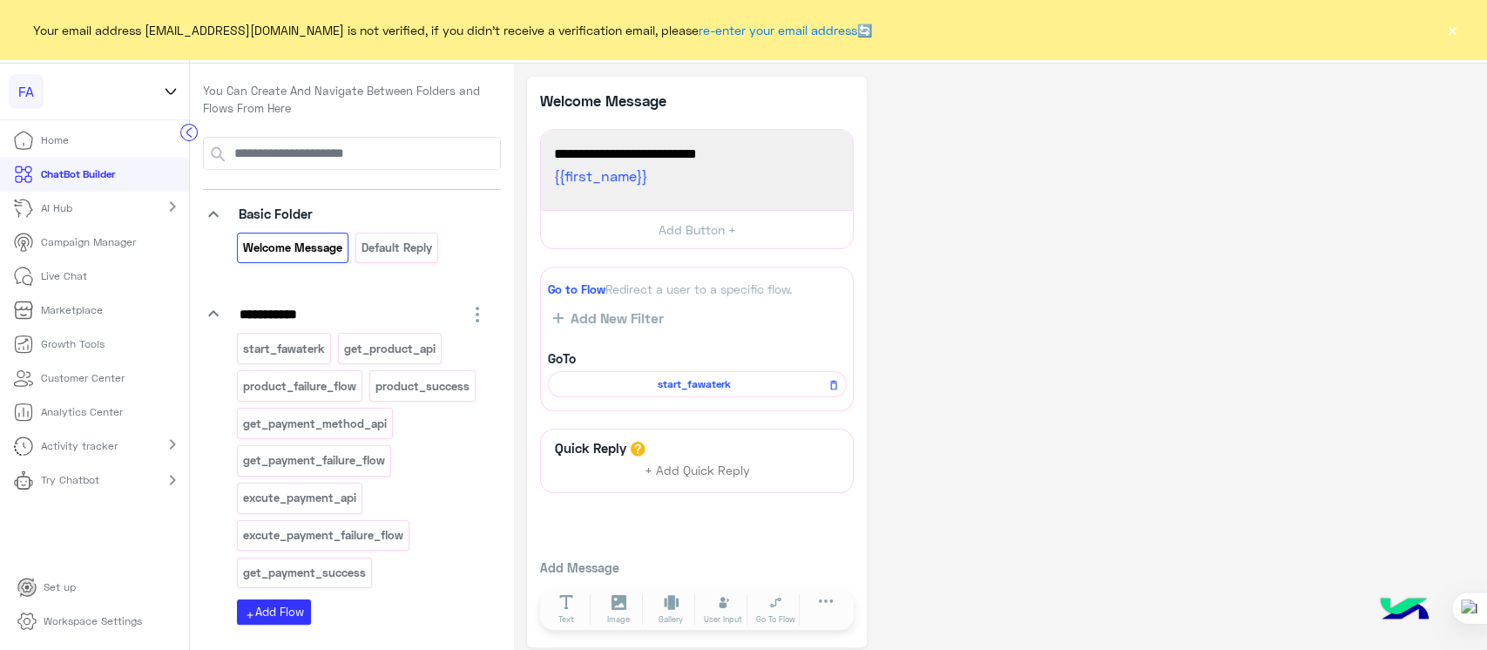
scroll to position [107, 0]
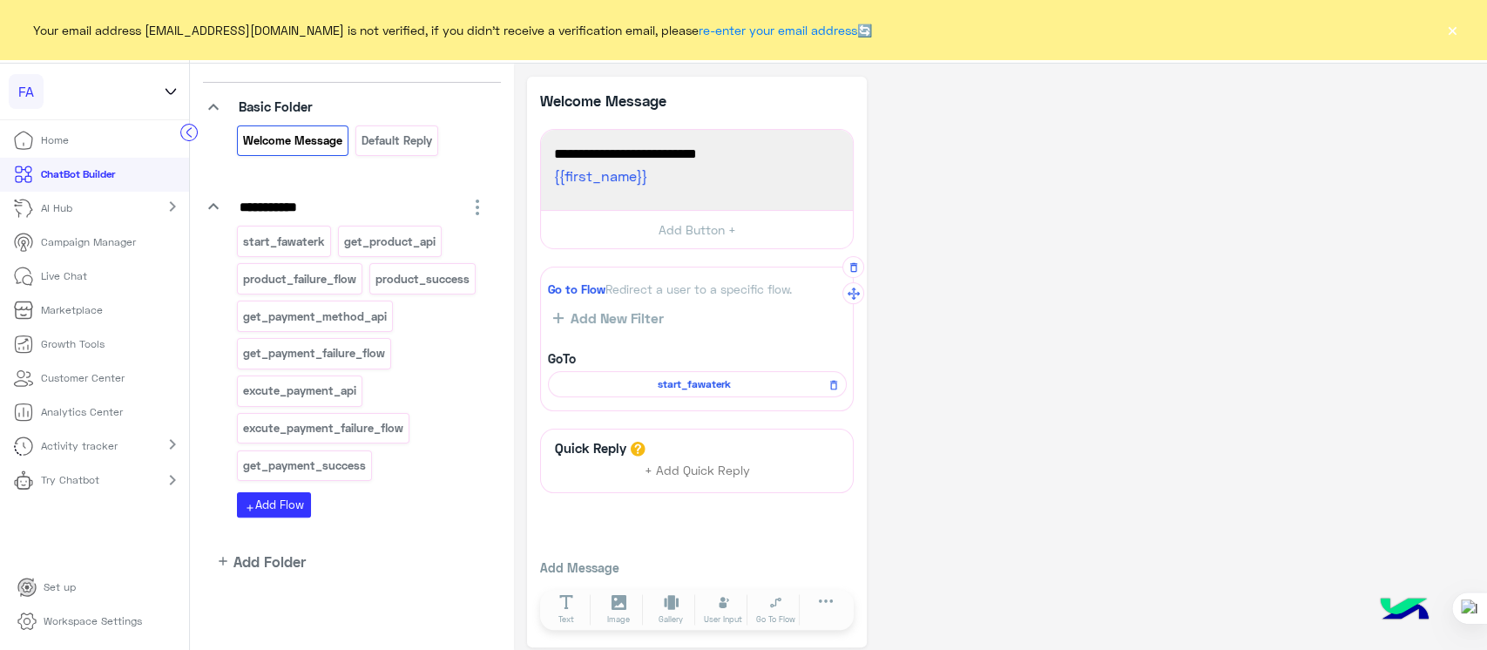
click at [647, 387] on span "start_fawaterk" at bounding box center [695, 384] width 274 height 16
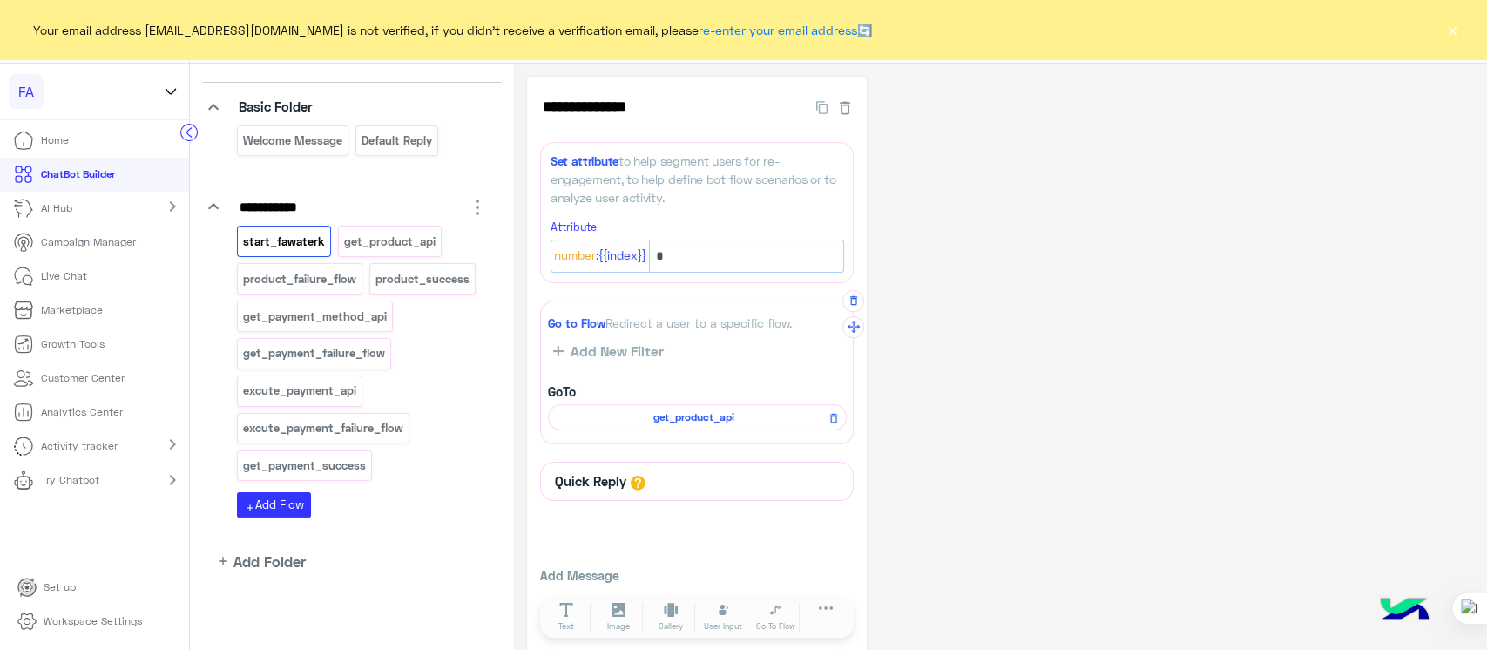
click at [665, 417] on span "get_product_api" at bounding box center [695, 417] width 274 height 16
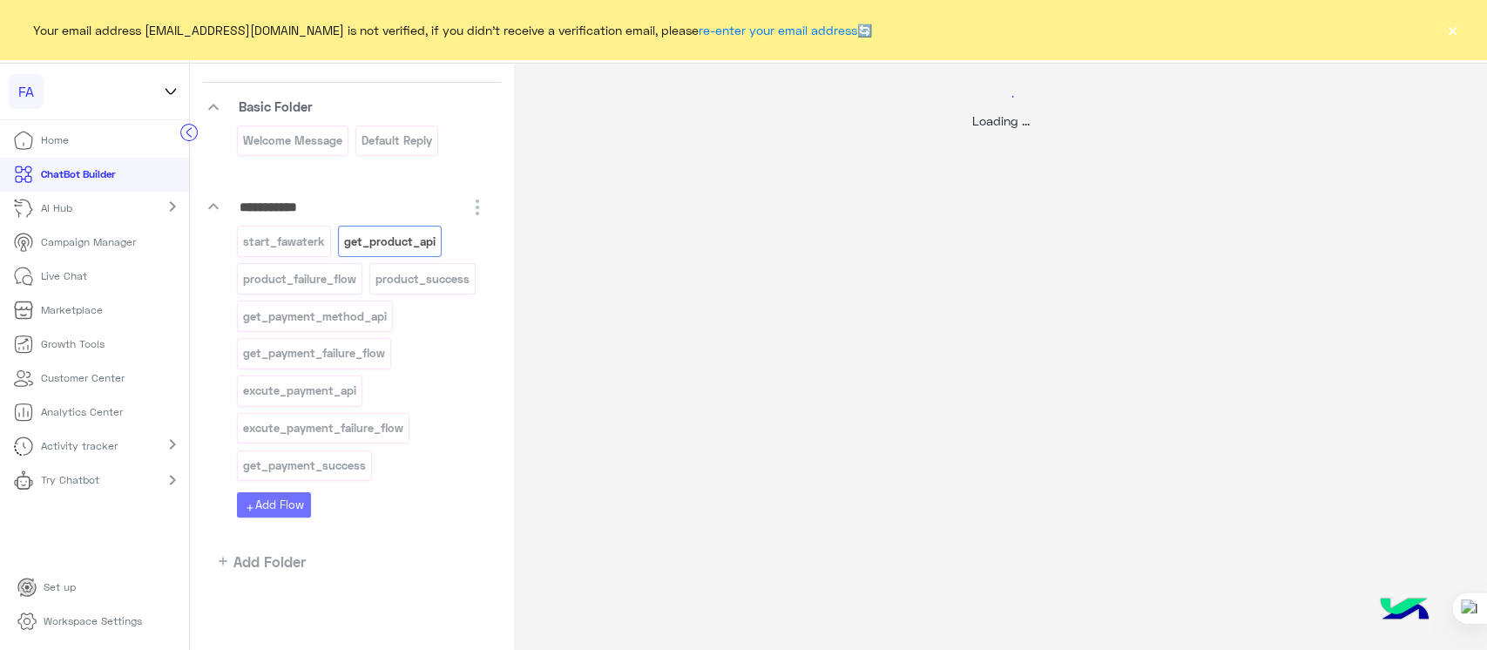
select select "****"
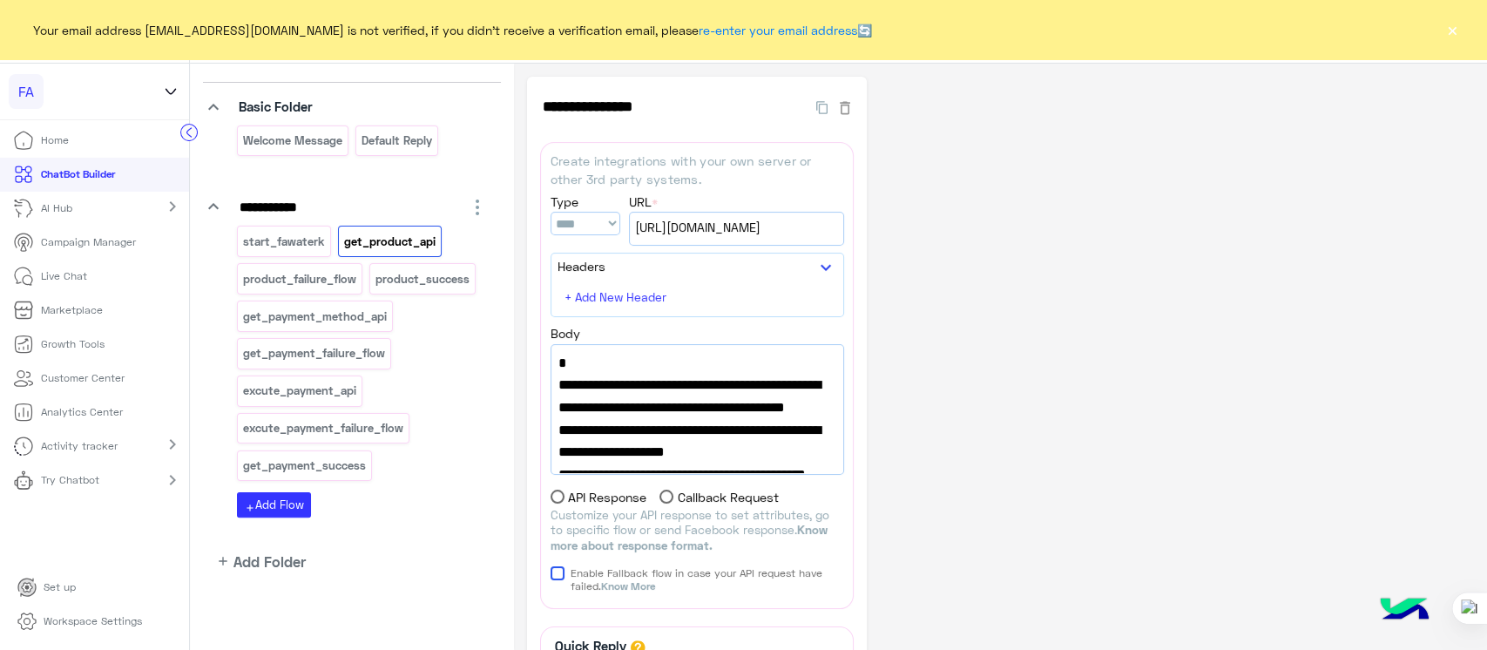
click at [1453, 31] on button "×" at bounding box center [1452, 29] width 17 height 17
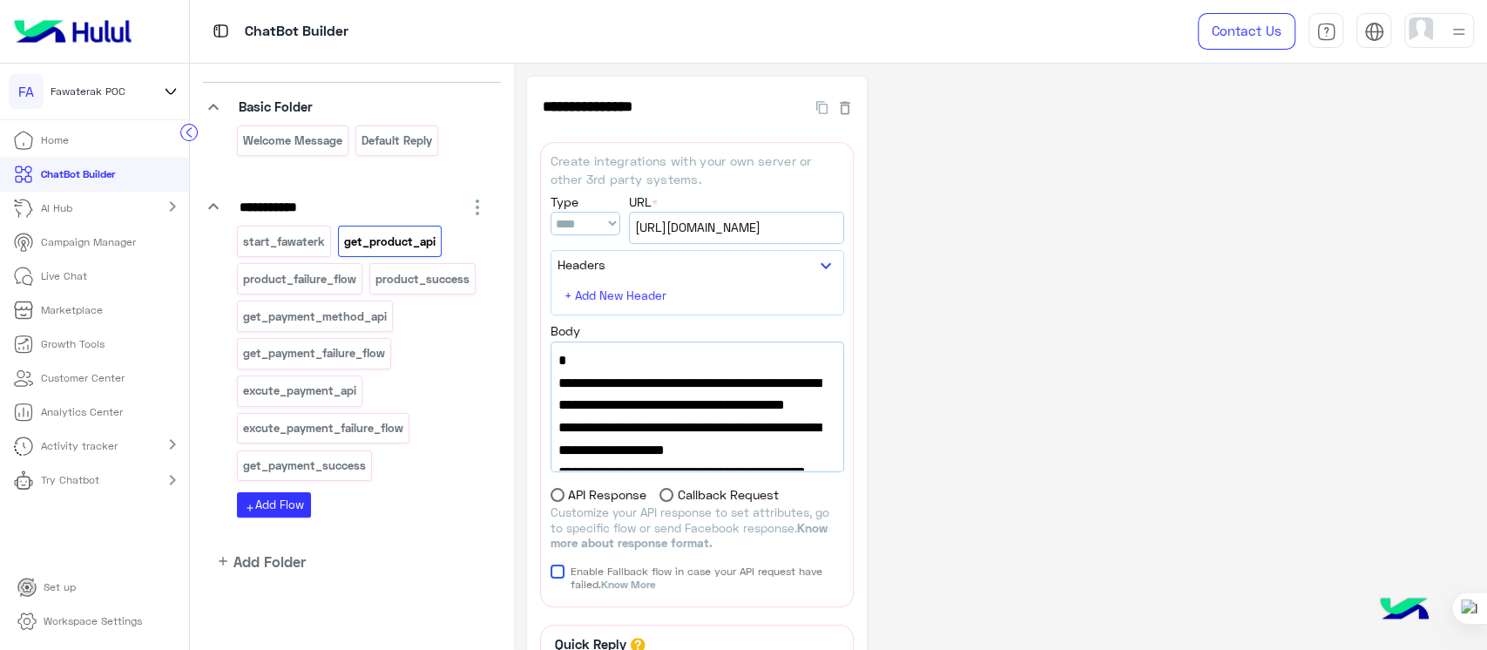
click at [38, 209] on link "AI Hub" at bounding box center [45, 209] width 91 height 34
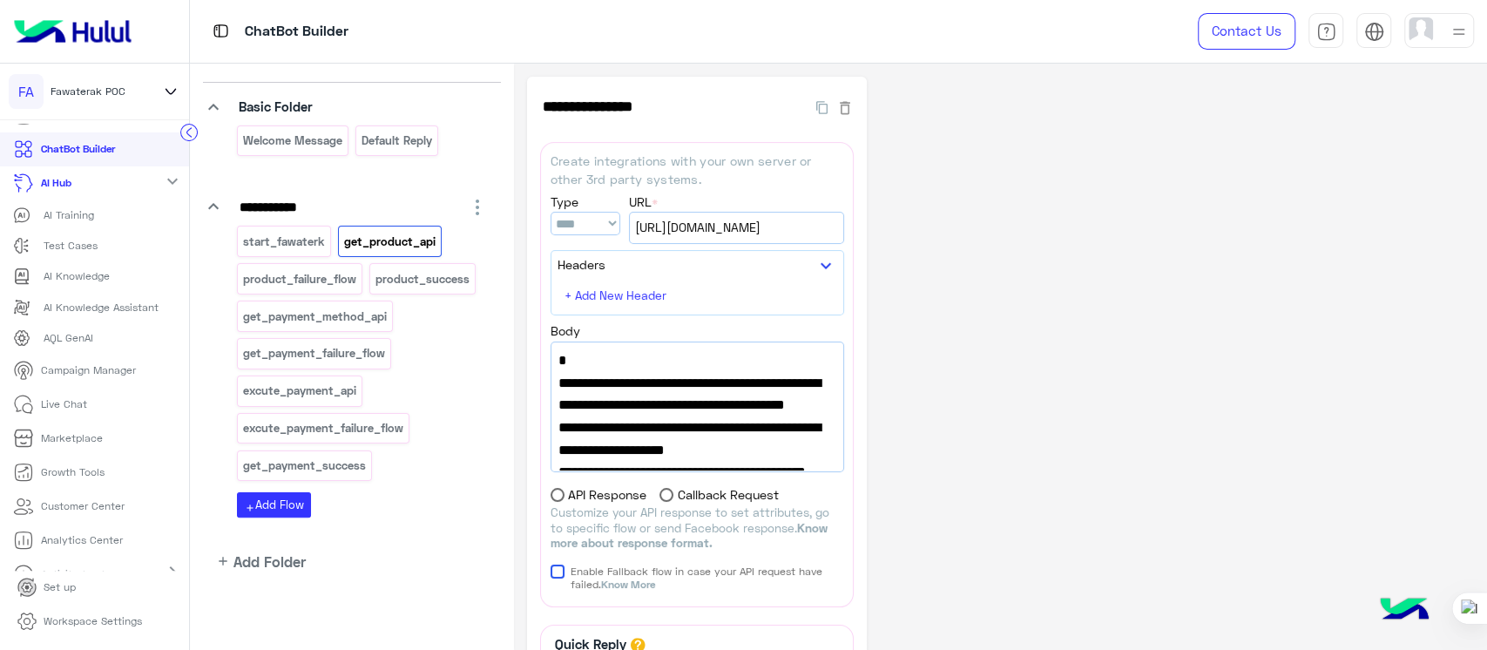
scroll to position [98, 0]
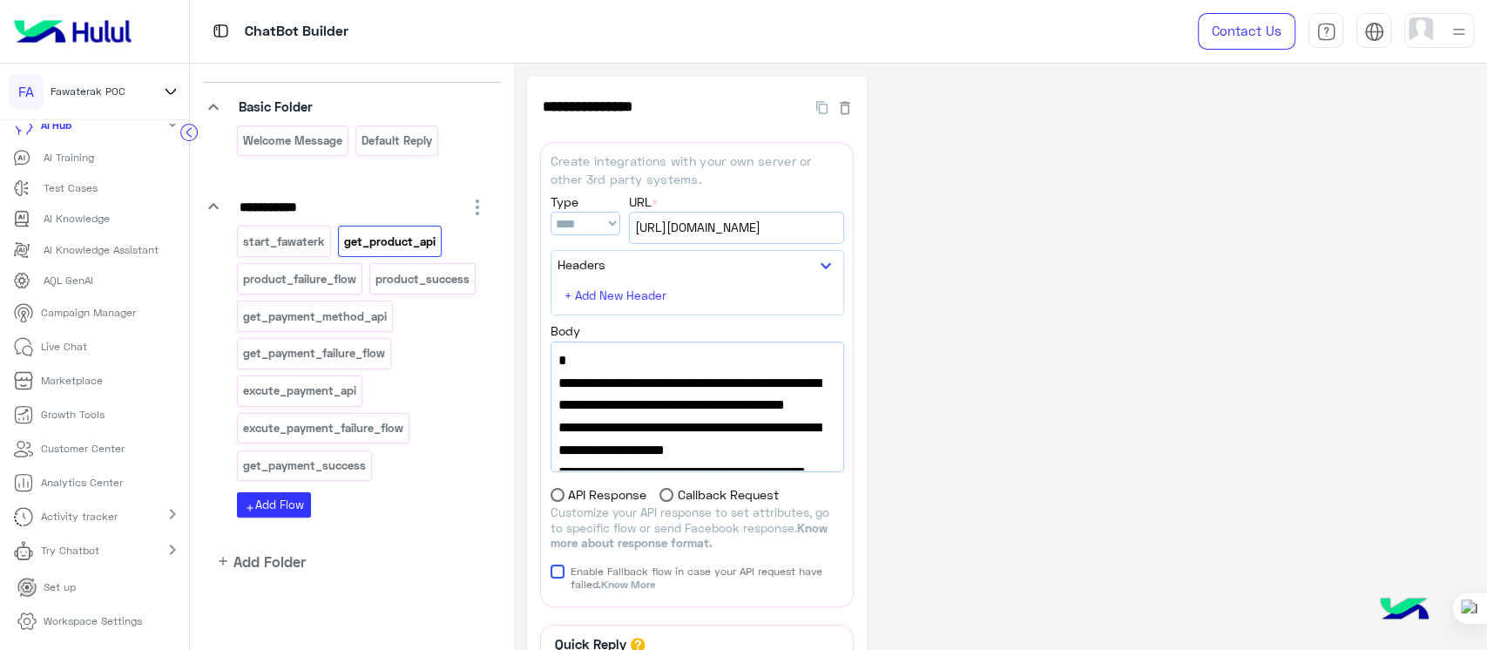
click at [84, 551] on p "Try Chatbot" at bounding box center [70, 551] width 58 height 16
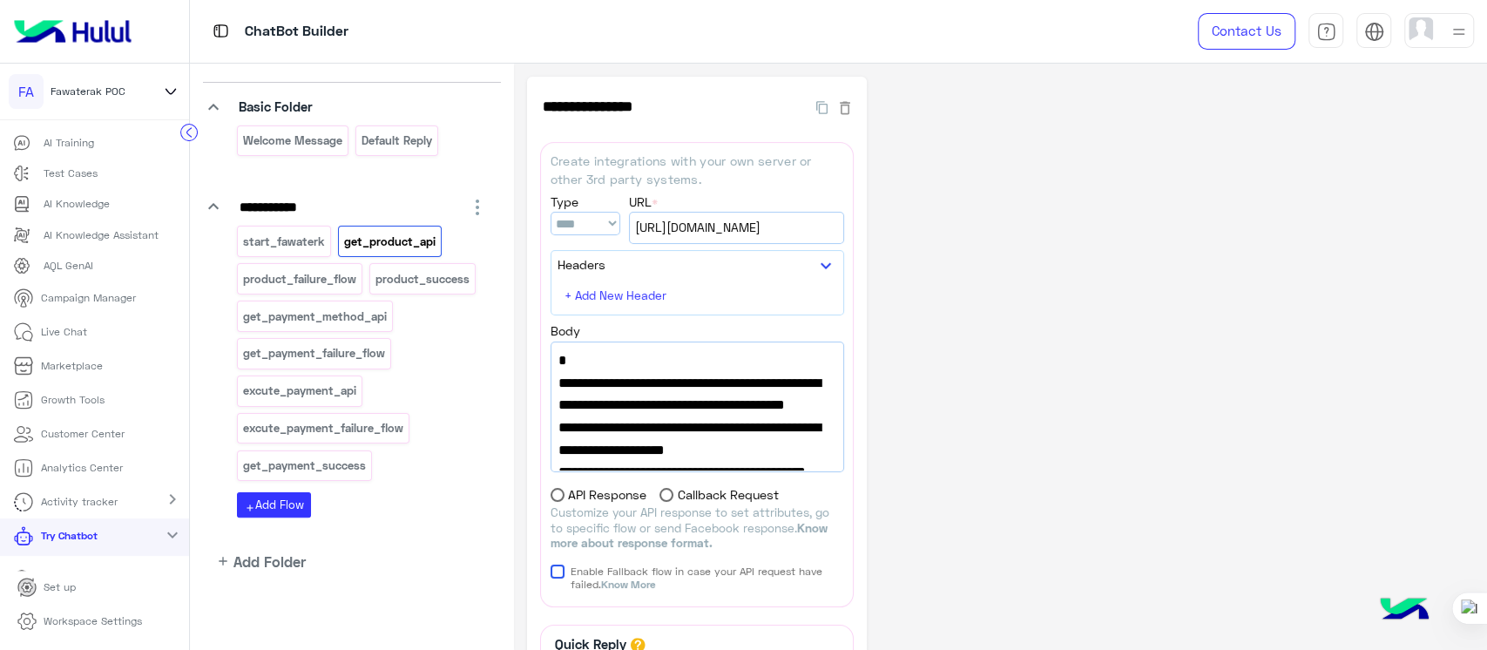
scroll to position [135, 0]
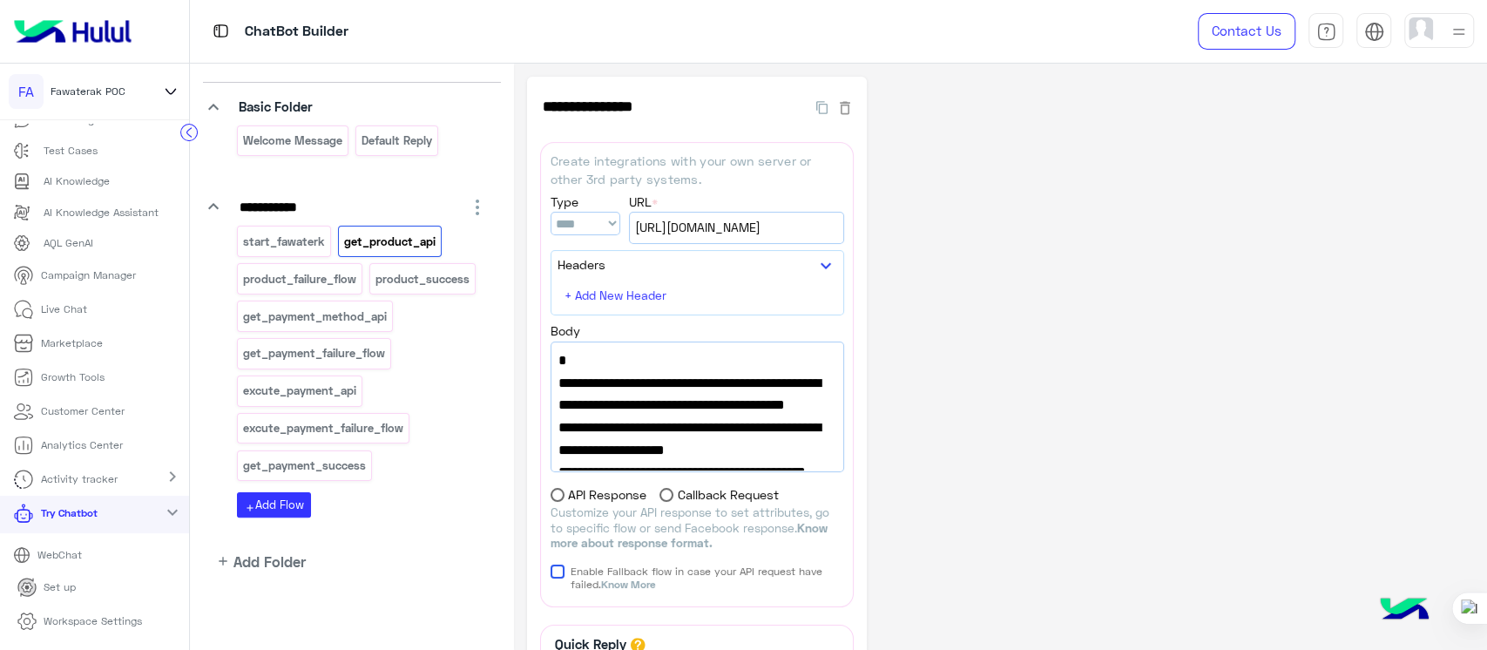
click at [56, 561] on p "WebChat" at bounding box center [58, 555] width 57 height 16
